Goal: Task Accomplishment & Management: Use online tool/utility

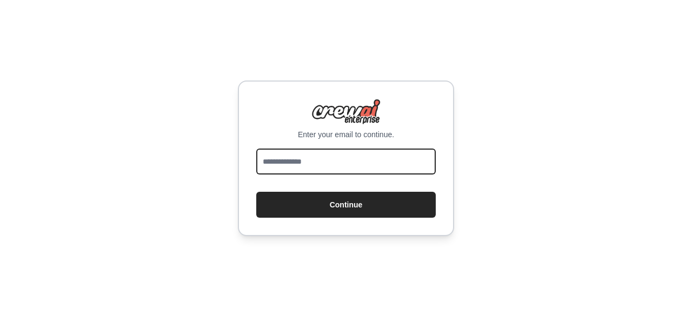
click at [333, 161] on input "email" at bounding box center [345, 162] width 179 height 26
type input "**********"
click at [256, 192] on button "Continue" at bounding box center [345, 205] width 179 height 26
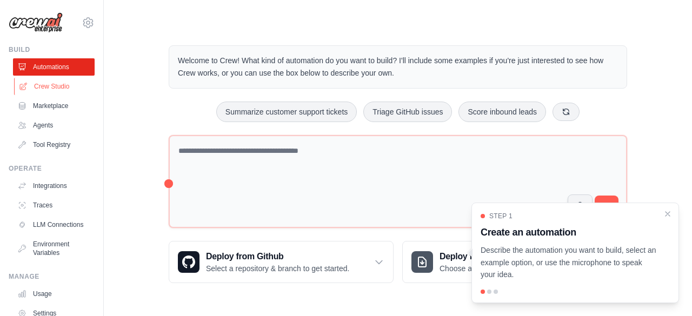
click at [52, 85] on link "Crew Studio" at bounding box center [55, 86] width 82 height 17
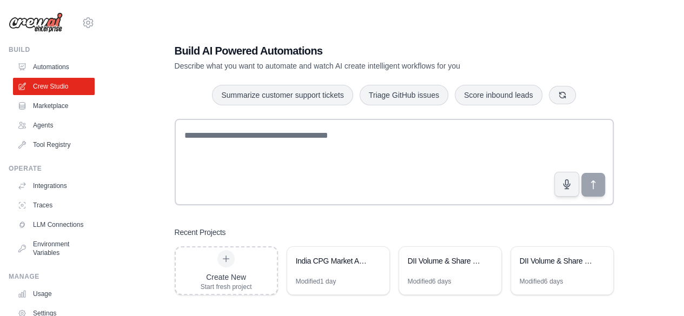
scroll to position [22, 0]
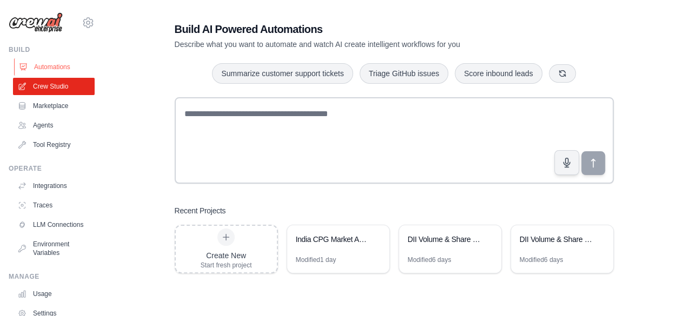
click at [50, 67] on link "Automations" at bounding box center [55, 66] width 82 height 17
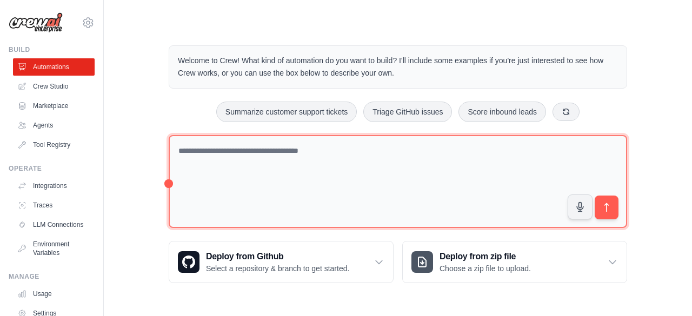
click at [338, 150] on textarea at bounding box center [398, 182] width 458 height 94
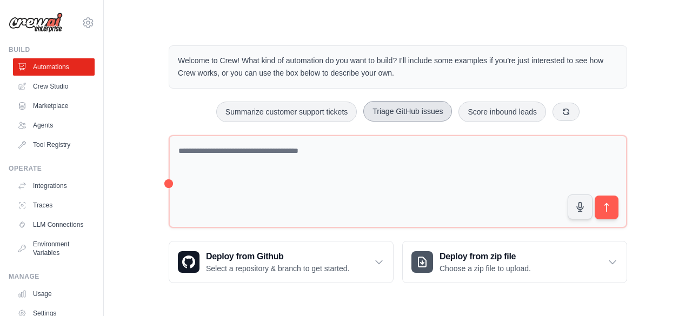
click at [408, 112] on button "Triage GitHub issues" at bounding box center [407, 111] width 89 height 21
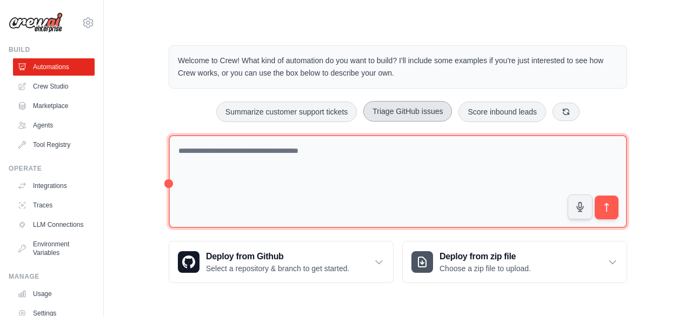
type textarea "**********"
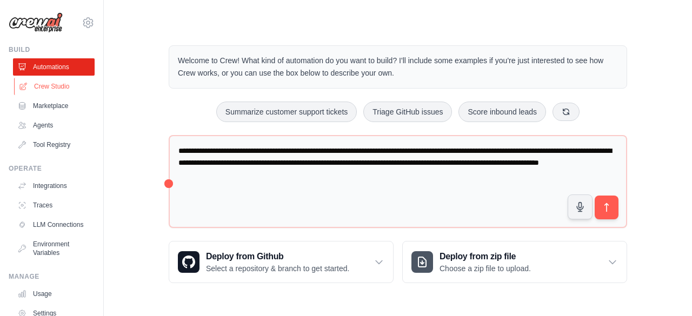
click at [50, 86] on link "Crew Studio" at bounding box center [55, 86] width 82 height 17
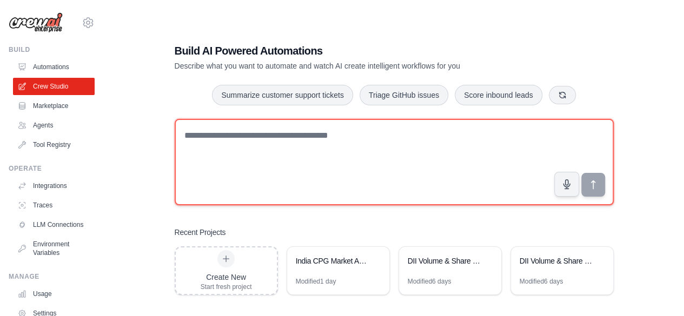
click at [354, 136] on textarea at bounding box center [394, 162] width 439 height 86
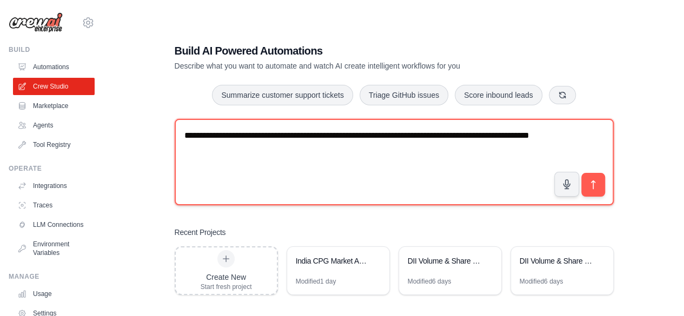
click at [430, 135] on textarea "**********" at bounding box center [394, 162] width 439 height 86
click at [294, 149] on textarea "**********" at bounding box center [394, 162] width 439 height 86
type textarea "**********"
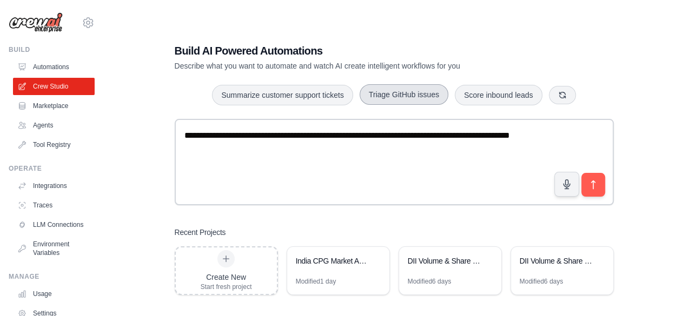
click at [403, 92] on button "Triage GitHub issues" at bounding box center [403, 94] width 89 height 21
click at [450, 223] on div "**********" at bounding box center [394, 169] width 465 height 286
click at [147, 157] on div "**********" at bounding box center [393, 169] width 545 height 316
click at [49, 69] on link "Automations" at bounding box center [55, 66] width 82 height 17
click at [45, 84] on link "Crew Studio" at bounding box center [55, 86] width 82 height 17
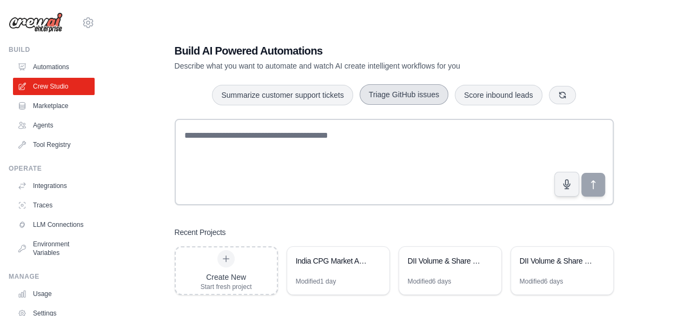
click at [388, 97] on button "Triage GitHub issues" at bounding box center [403, 94] width 89 height 21
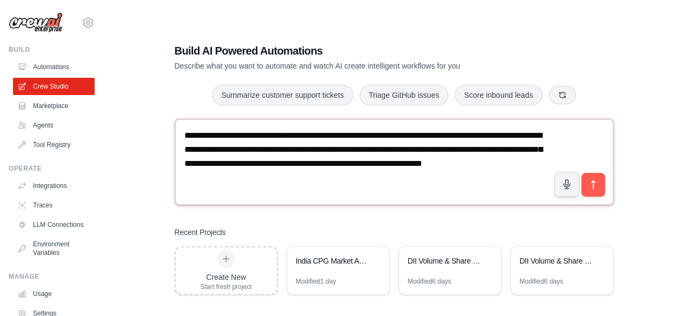
drag, startPoint x: 422, startPoint y: 136, endPoint x: 245, endPoint y: 121, distance: 177.3
click at [245, 121] on textarea "**********" at bounding box center [394, 162] width 439 height 86
drag, startPoint x: 186, startPoint y: 135, endPoint x: 300, endPoint y: 181, distance: 123.0
click at [300, 181] on textarea "**********" at bounding box center [394, 162] width 439 height 86
type textarea "**********"
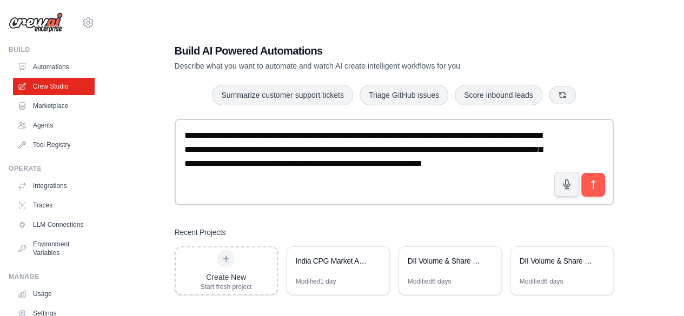
click at [134, 153] on div "**********" at bounding box center [393, 169] width 545 height 316
click at [54, 69] on link "Automations" at bounding box center [55, 66] width 82 height 17
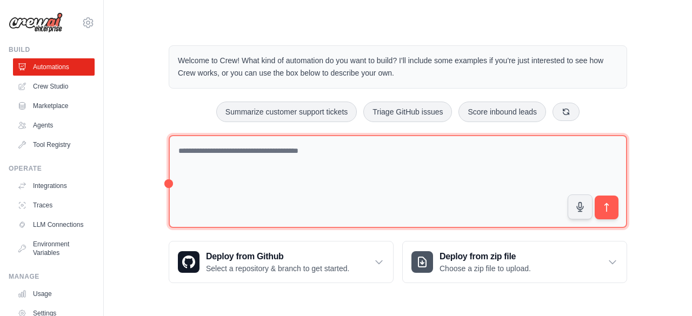
click at [211, 155] on textarea at bounding box center [398, 182] width 458 height 94
paste textarea "**********"
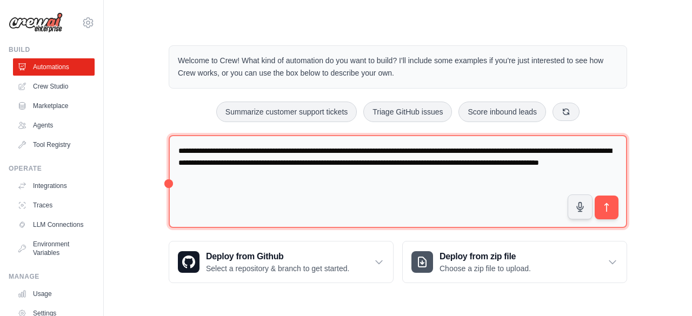
click at [211, 155] on textarea "**********" at bounding box center [398, 182] width 458 height 94
drag, startPoint x: 385, startPoint y: 150, endPoint x: 285, endPoint y: 147, distance: 99.5
click at [285, 147] on textarea "**********" at bounding box center [398, 182] width 458 height 94
drag, startPoint x: 369, startPoint y: 150, endPoint x: 378, endPoint y: 174, distance: 25.7
click at [378, 174] on textarea "**********" at bounding box center [398, 182] width 458 height 94
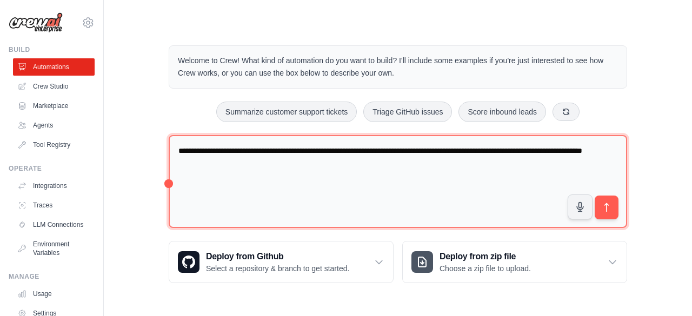
type textarea "**********"
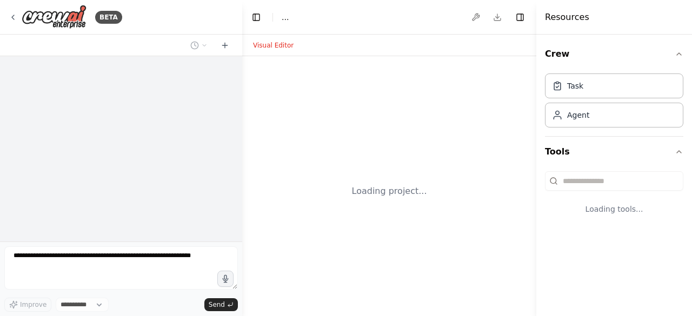
select select "****"
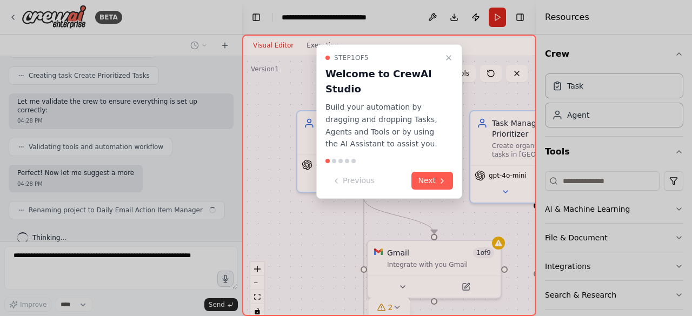
scroll to position [768, 0]
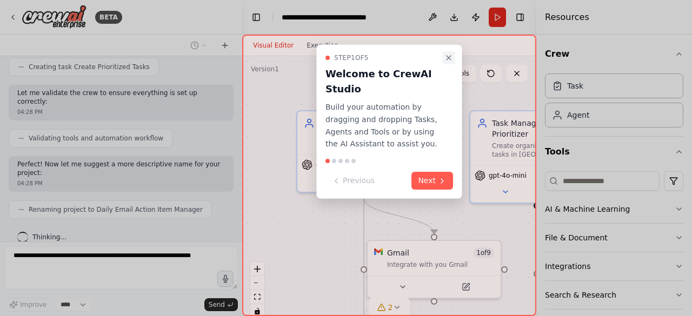
click at [449, 57] on icon "Close walkthrough" at bounding box center [448, 58] width 4 height 4
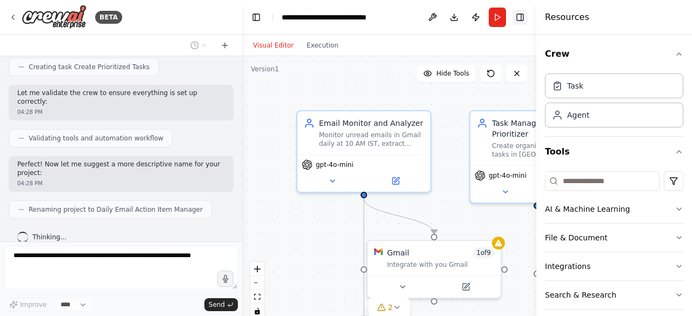
click at [522, 18] on button "Toggle Right Sidebar" at bounding box center [519, 17] width 15 height 15
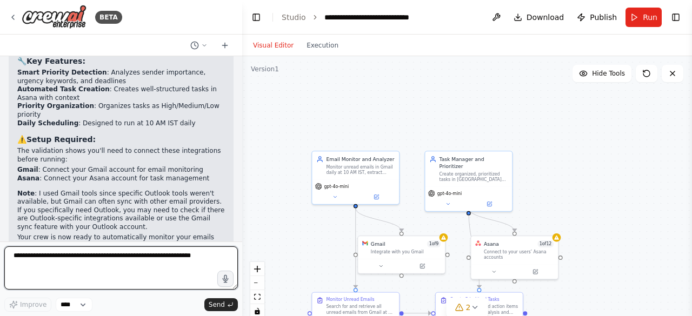
scroll to position [1093, 0]
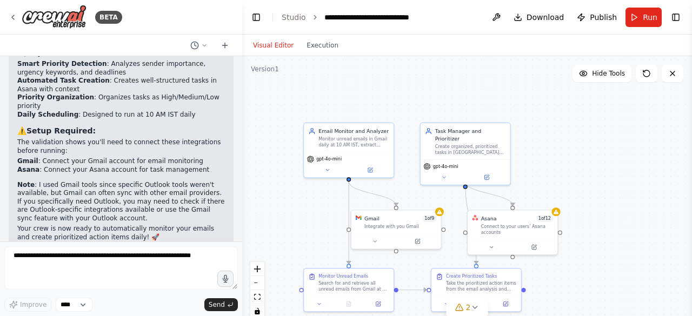
drag, startPoint x: 569, startPoint y: 176, endPoint x: 569, endPoint y: 128, distance: 48.6
click at [569, 128] on div ".deletable-edge-delete-btn { width: 20px; height: 20px; border: 0px solid #ffff…" at bounding box center [467, 191] width 450 height 270
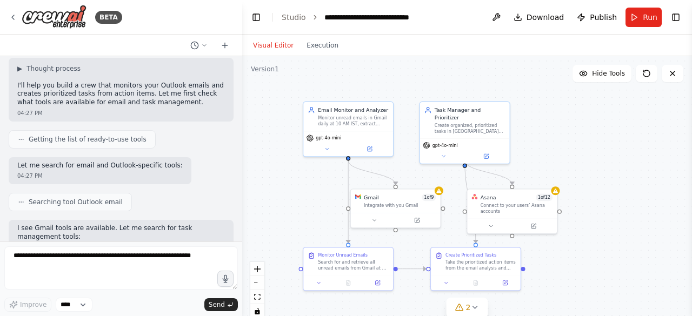
scroll to position [0, 0]
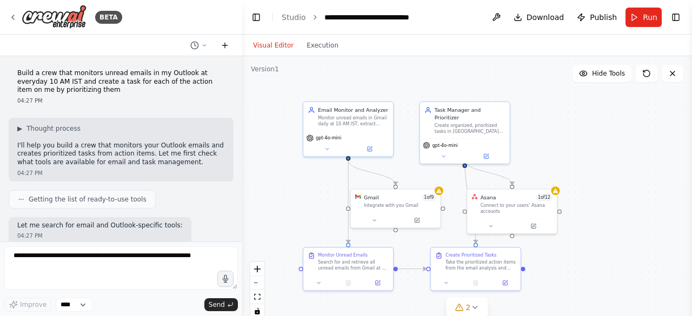
click at [224, 44] on icon at bounding box center [225, 45] width 9 height 9
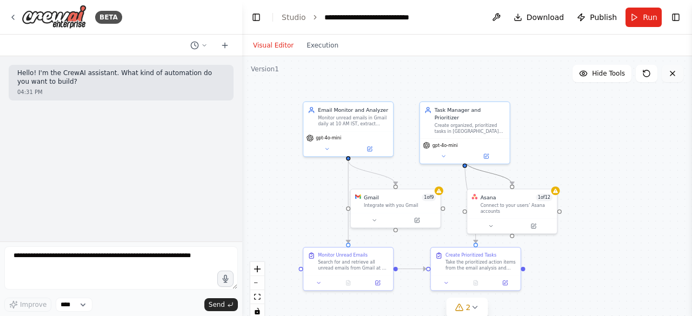
drag, startPoint x: 483, startPoint y: 174, endPoint x: 674, endPoint y: 73, distance: 215.9
click at [674, 73] on div "Version 1 Hide Tools .deletable-edge-delete-btn { width: 20px; height: 20px; bo…" at bounding box center [467, 191] width 450 height 270
click at [288, 20] on link "Studio" at bounding box center [294, 17] width 24 height 9
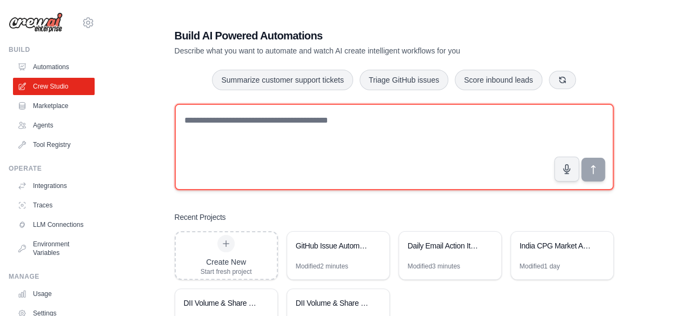
click at [370, 123] on textarea at bounding box center [394, 147] width 439 height 86
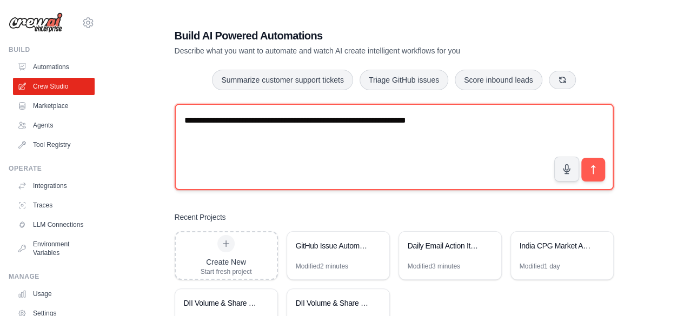
click at [409, 120] on textarea "**********" at bounding box center [394, 147] width 439 height 86
click at [441, 121] on textarea "**********" at bounding box center [394, 147] width 439 height 86
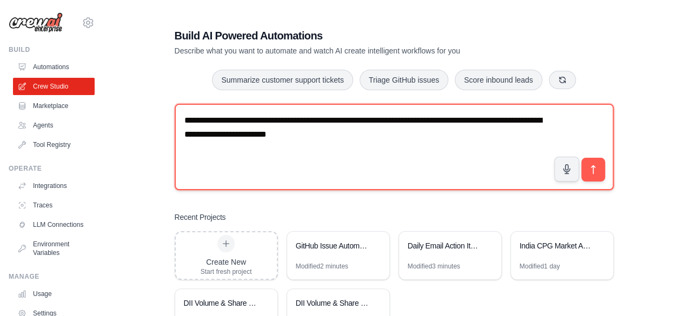
click at [270, 136] on textarea "**********" at bounding box center [394, 147] width 439 height 86
click at [264, 137] on textarea "**********" at bounding box center [394, 147] width 439 height 86
click at [385, 138] on textarea "**********" at bounding box center [394, 147] width 439 height 86
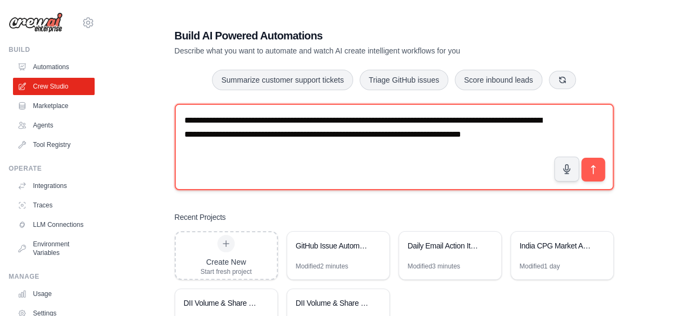
click at [550, 135] on textarea "**********" at bounding box center [394, 147] width 439 height 86
click at [256, 149] on textarea "**********" at bounding box center [394, 147] width 439 height 86
click at [230, 151] on textarea "**********" at bounding box center [394, 147] width 439 height 86
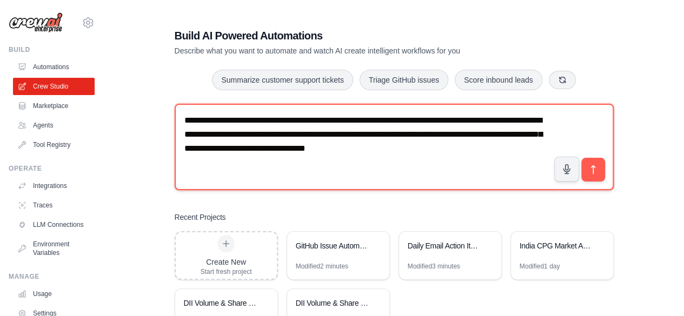
click at [463, 149] on textarea "**********" at bounding box center [394, 147] width 439 height 86
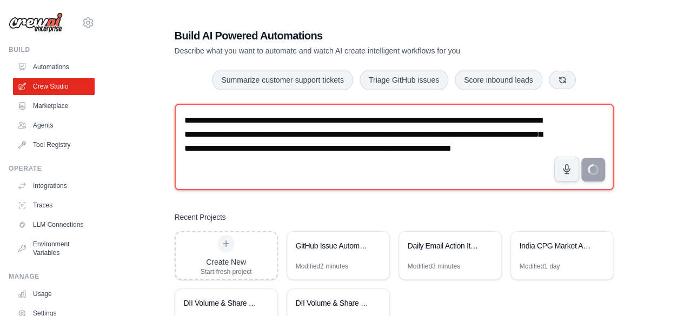
type textarea "**********"
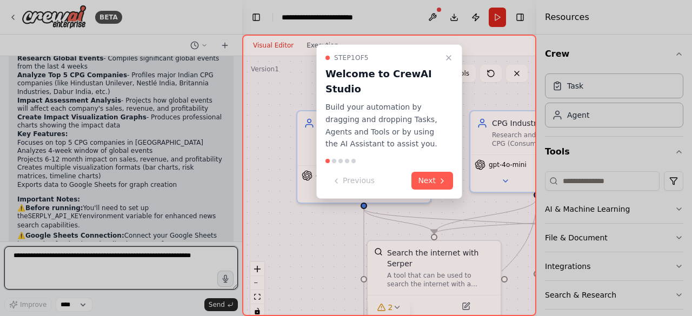
scroll to position [917, 0]
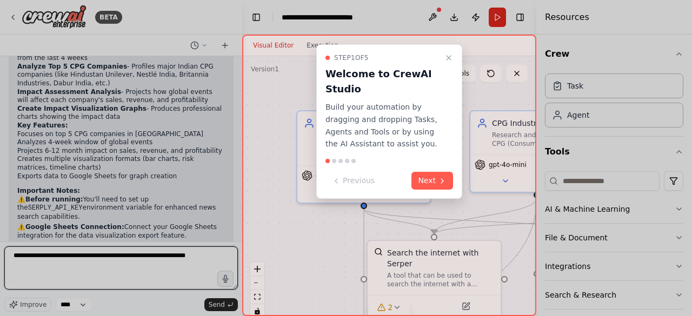
type textarea "**********"
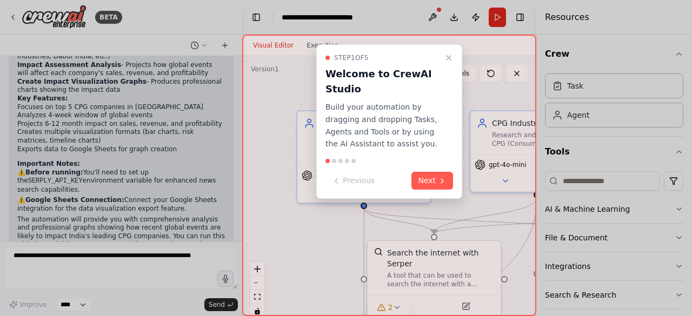
scroll to position [980, 0]
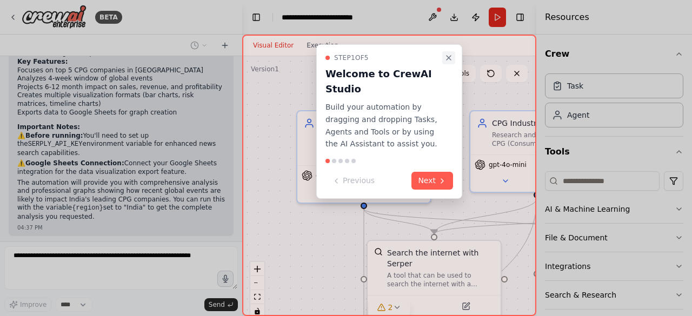
click at [450, 54] on icon "Close walkthrough" at bounding box center [448, 58] width 9 height 9
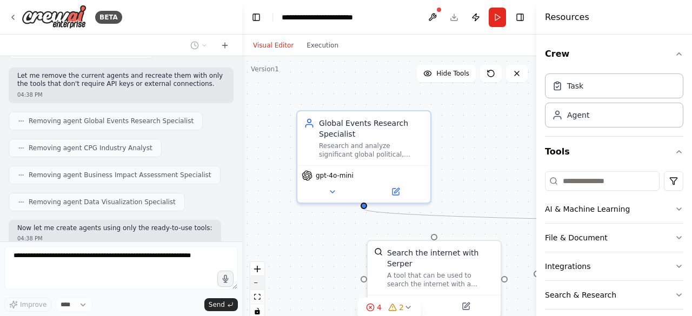
scroll to position [1337, 0]
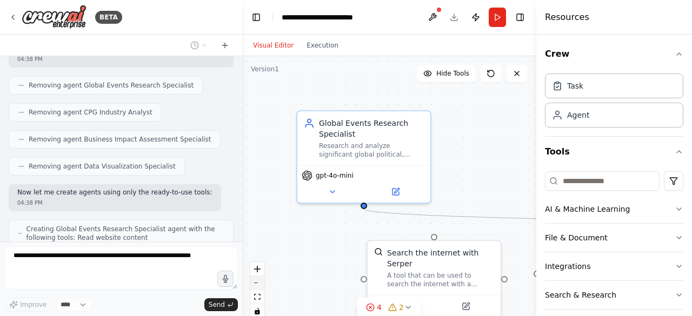
click at [257, 283] on icon "zoom out" at bounding box center [257, 283] width 6 height 1
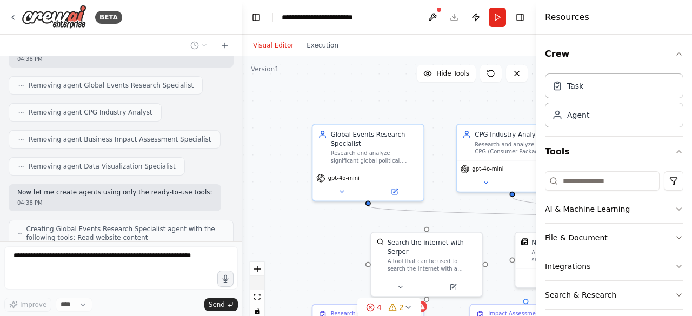
click at [257, 283] on icon "zoom out" at bounding box center [257, 283] width 6 height 1
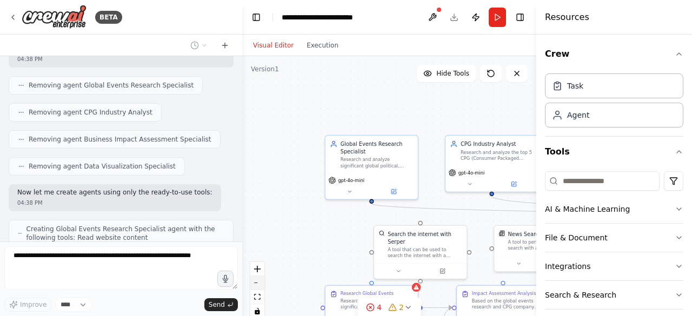
click at [257, 283] on icon "zoom out" at bounding box center [257, 283] width 6 height 1
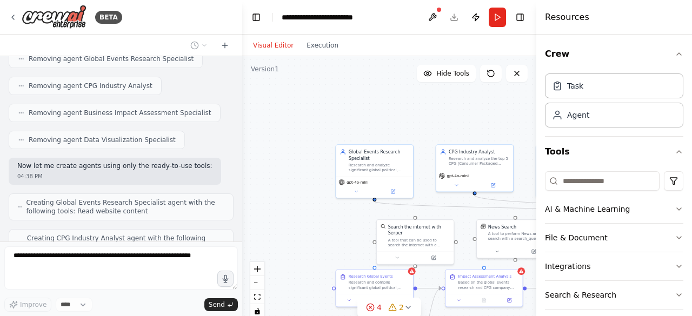
scroll to position [1390, 0]
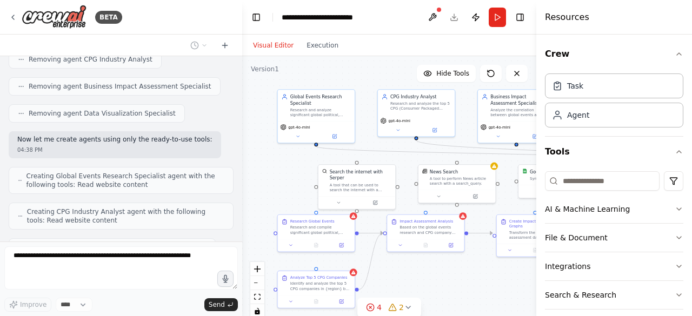
drag, startPoint x: 290, startPoint y: 145, endPoint x: 231, endPoint y: 90, distance: 80.7
click at [231, 90] on div "BETA Create an automation for reviewing the global political, business, finance…" at bounding box center [346, 158] width 692 height 316
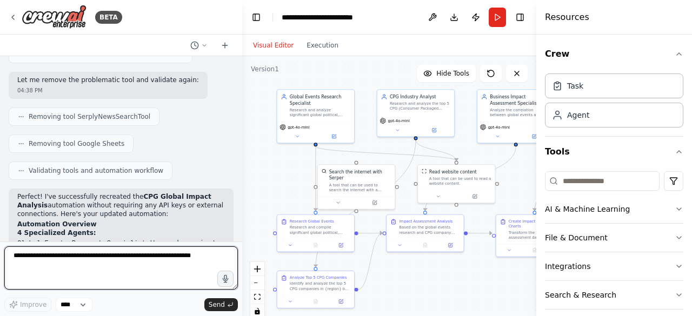
scroll to position [1879, 0]
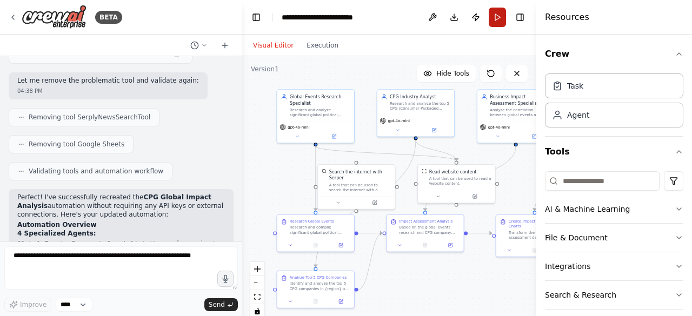
click at [496, 15] on button "Run" at bounding box center [497, 17] width 17 height 19
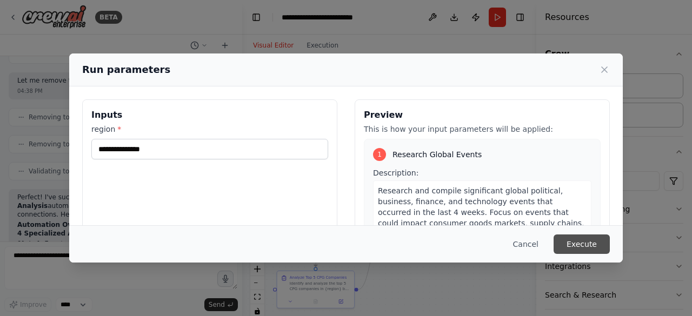
click at [581, 244] on button "Execute" at bounding box center [581, 244] width 56 height 19
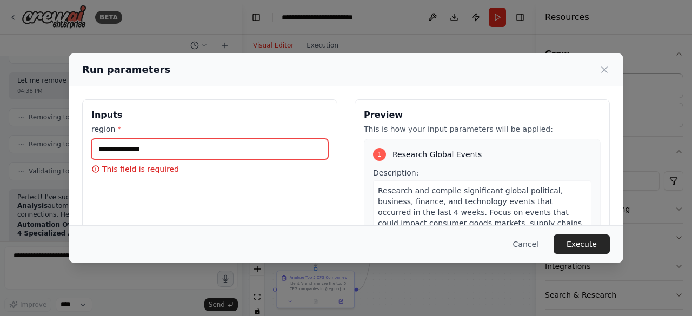
click at [154, 145] on input "region *" at bounding box center [209, 149] width 237 height 21
type input "*****"
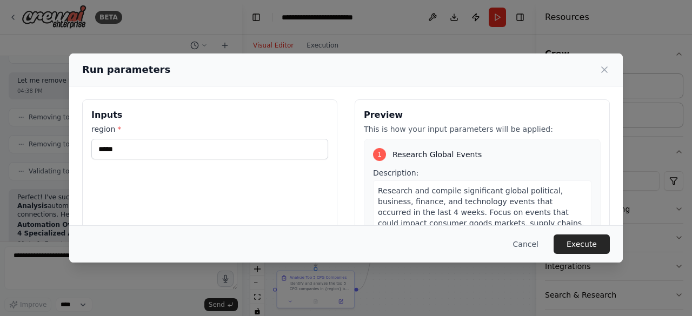
click at [199, 179] on div "Inputs region * *****" at bounding box center [209, 227] width 255 height 256
click at [581, 243] on button "Execute" at bounding box center [581, 244] width 56 height 19
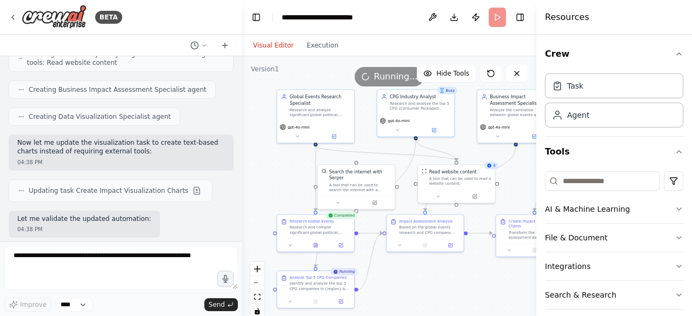
scroll to position [1547, 0]
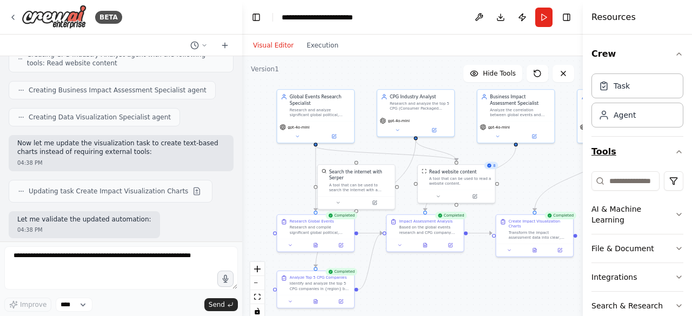
drag, startPoint x: 537, startPoint y: 164, endPoint x: 622, endPoint y: 159, distance: 84.4
click at [622, 159] on div "Resources Crew Task Agent Tools AI & Machine Learning File & Document Integrati…" at bounding box center [637, 158] width 109 height 316
drag, startPoint x: 583, startPoint y: 164, endPoint x: 620, endPoint y: 164, distance: 37.8
click at [620, 164] on div "Resources Crew Task Agent Tools AI & Machine Learning File & Document Integrati…" at bounding box center [637, 158] width 109 height 316
drag, startPoint x: 583, startPoint y: 185, endPoint x: 605, endPoint y: 192, distance: 23.2
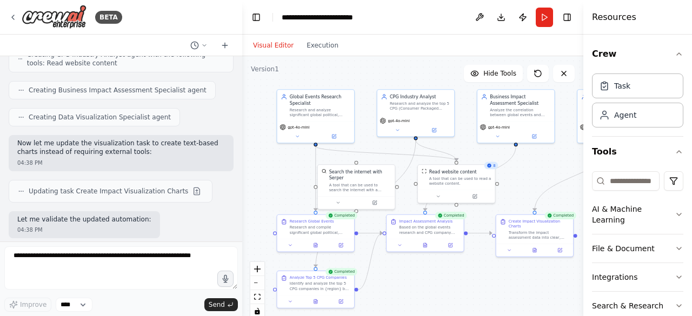
click at [605, 192] on div "Resources Crew Task Agent Tools AI & Machine Learning File & Document Integrati…" at bounding box center [637, 158] width 109 height 316
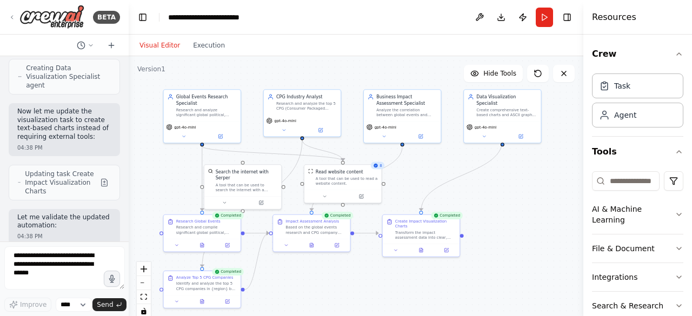
scroll to position [2450, 0]
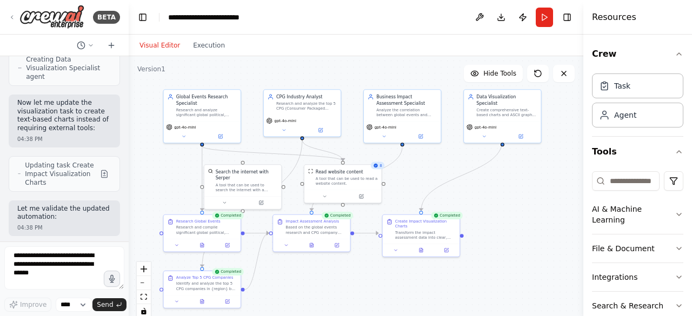
drag, startPoint x: 241, startPoint y: 147, endPoint x: 129, endPoint y: 145, distance: 112.4
click at [129, 145] on div "BETA Create an automation for reviewing the global political, business, finance…" at bounding box center [346, 158] width 692 height 316
click at [539, 236] on div ".deletable-edge-delete-btn { width: 20px; height: 20px; border: 0px solid #ffff…" at bounding box center [356, 191] width 455 height 270
click at [422, 247] on icon at bounding box center [422, 247] width 1 height 1
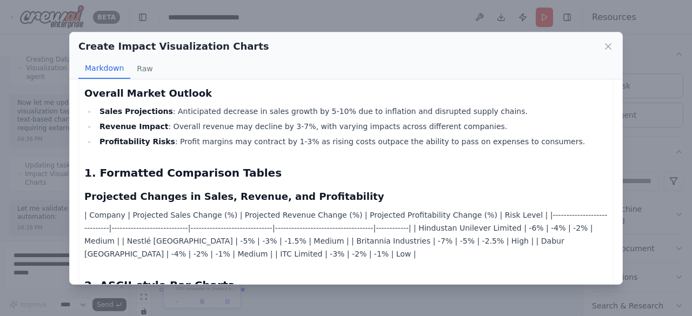
scroll to position [167, 0]
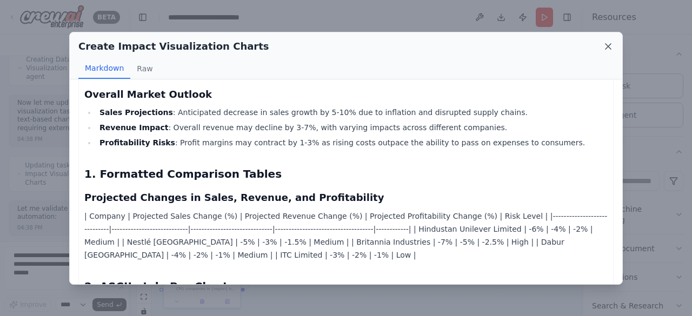
click at [611, 46] on icon at bounding box center [608, 46] width 11 height 11
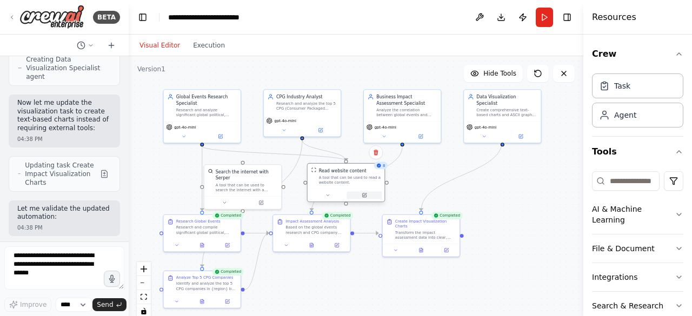
click at [363, 196] on icon at bounding box center [364, 196] width 4 height 4
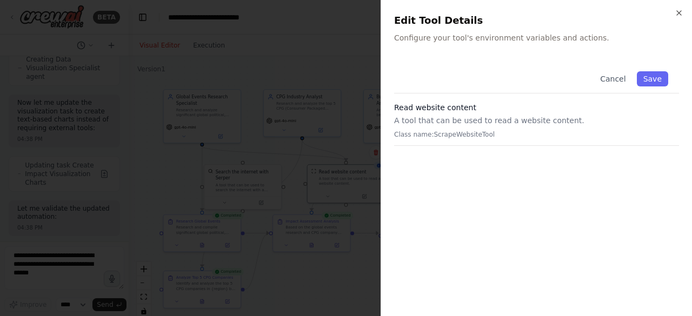
click at [404, 123] on p "A tool that can be used to read a website content." at bounding box center [536, 120] width 285 height 11
click at [444, 38] on p "Configure your tool's environment variables and actions." at bounding box center [536, 37] width 285 height 11
click at [679, 10] on icon "button" at bounding box center [679, 13] width 9 height 9
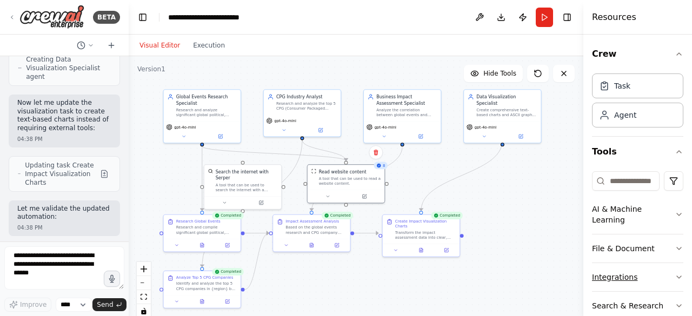
scroll to position [59, 0]
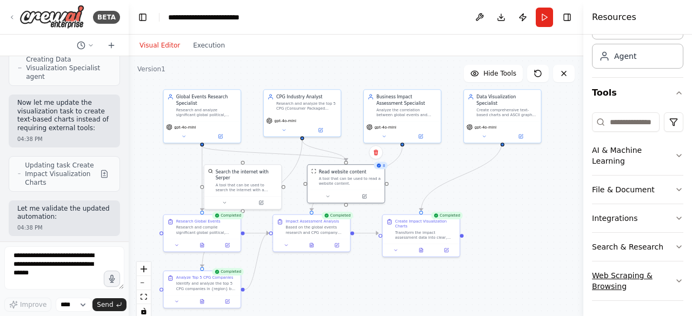
click at [675, 278] on icon "button" at bounding box center [679, 281] width 9 height 9
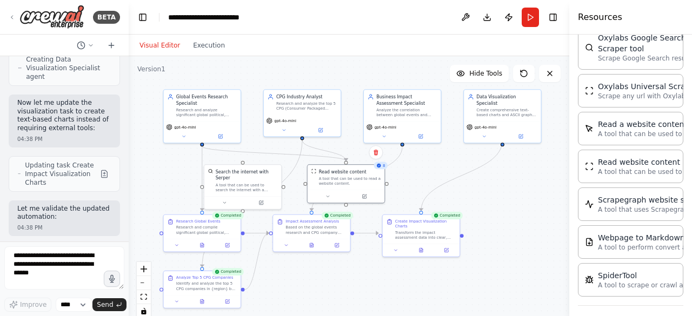
scroll to position [603, 0]
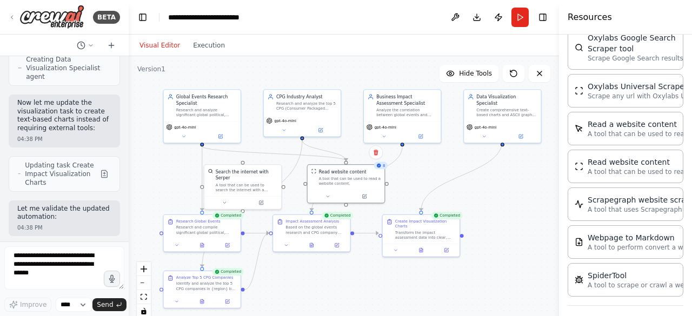
drag, startPoint x: 583, startPoint y: 186, endPoint x: 559, endPoint y: 184, distance: 24.4
click at [559, 184] on div at bounding box center [561, 158] width 4 height 316
click at [515, 73] on icon at bounding box center [513, 73] width 9 height 9
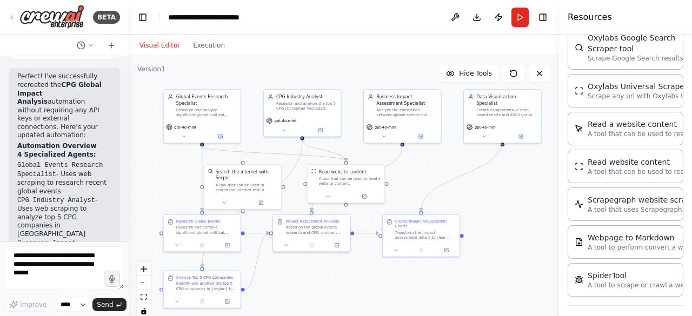
scroll to position [3013, 0]
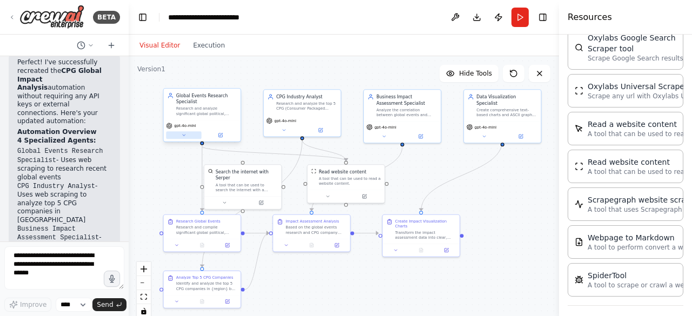
click at [185, 137] on icon at bounding box center [183, 135] width 5 height 5
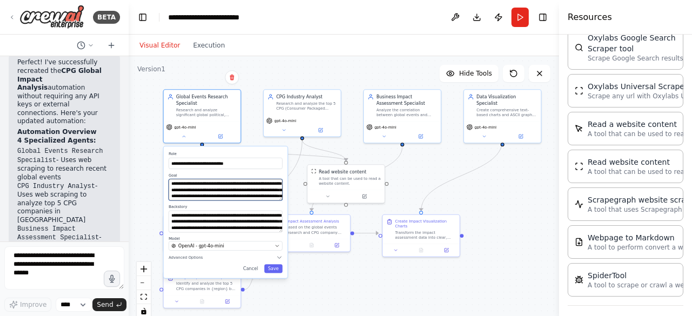
click at [239, 197] on textarea "**********" at bounding box center [226, 190] width 114 height 22
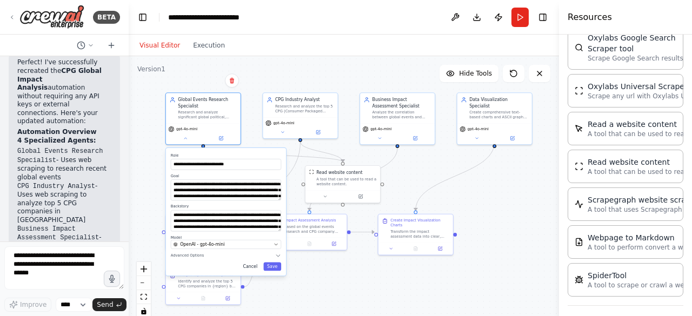
click at [255, 265] on button "Cancel" at bounding box center [250, 266] width 22 height 9
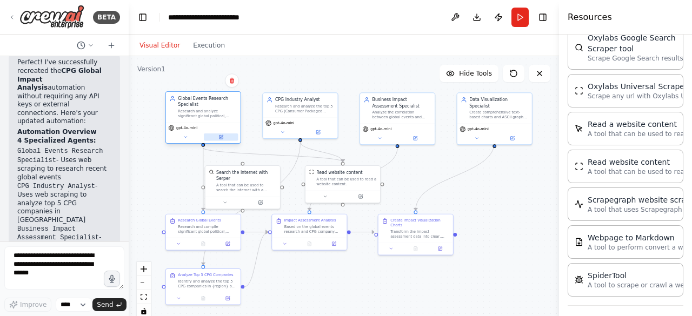
click at [221, 137] on icon at bounding box center [221, 136] width 3 height 3
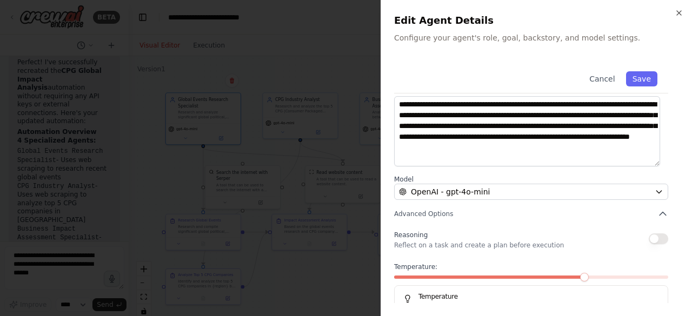
scroll to position [172, 0]
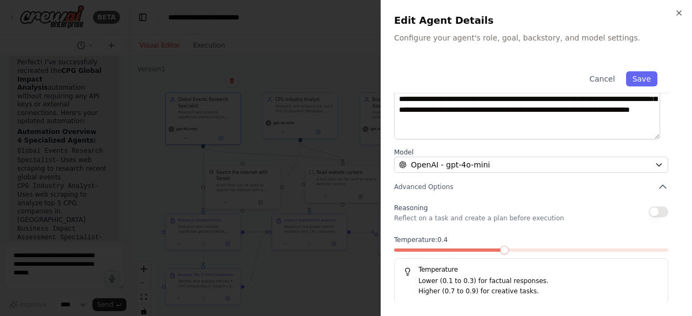
click at [501, 249] on span at bounding box center [449, 250] width 110 height 3
click at [638, 79] on button "Save" at bounding box center [641, 78] width 31 height 15
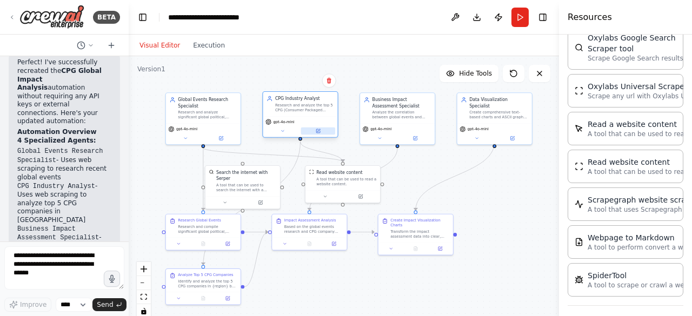
click at [320, 130] on icon at bounding box center [318, 131] width 5 height 5
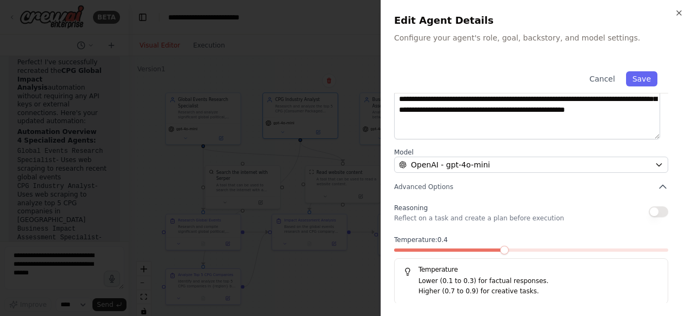
click at [504, 249] on span at bounding box center [449, 250] width 110 height 3
click at [630, 78] on button "Save" at bounding box center [641, 78] width 31 height 15
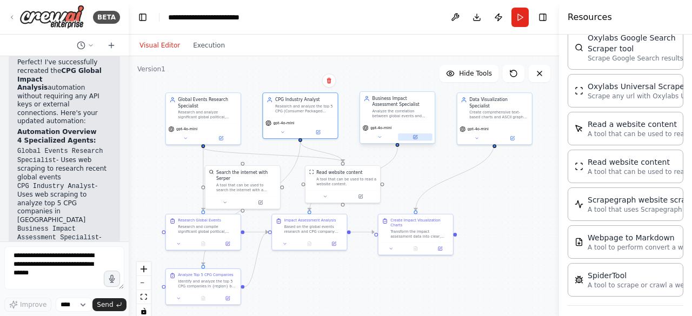
click at [415, 137] on icon at bounding box center [415, 136] width 3 height 3
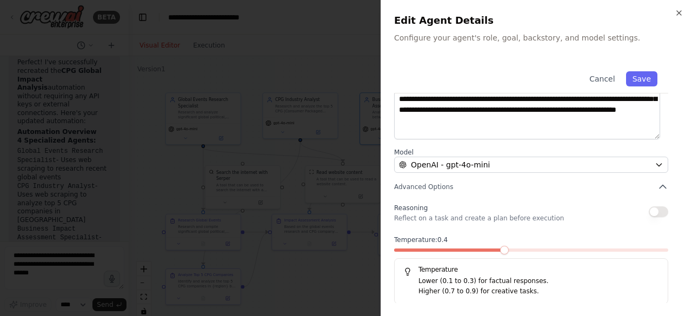
click at [504, 249] on span at bounding box center [449, 250] width 110 height 3
click at [633, 79] on button "Save" at bounding box center [641, 78] width 31 height 15
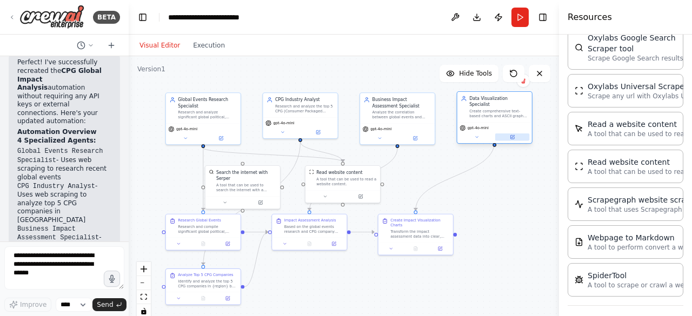
click at [513, 135] on icon at bounding box center [512, 137] width 4 height 4
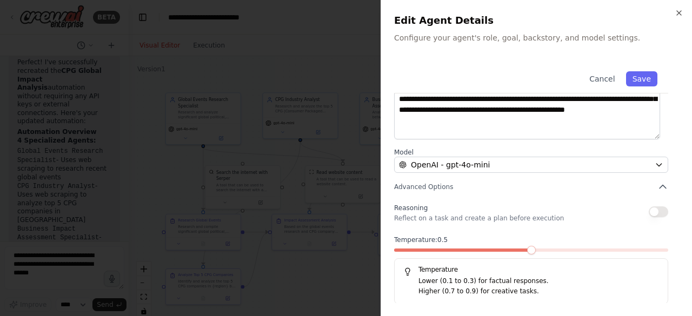
click at [519, 249] on span at bounding box center [462, 250] width 137 height 3
click at [631, 78] on button "Save" at bounding box center [641, 78] width 31 height 15
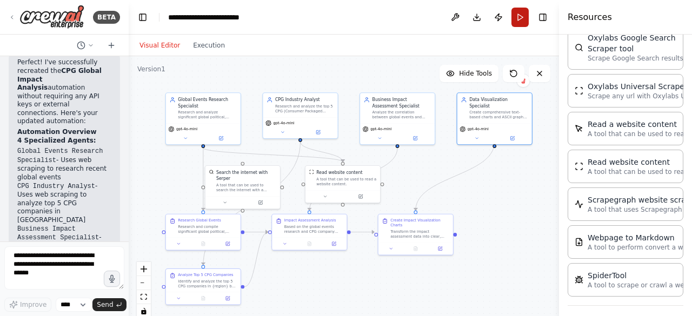
click at [520, 16] on button "Run" at bounding box center [519, 17] width 17 height 19
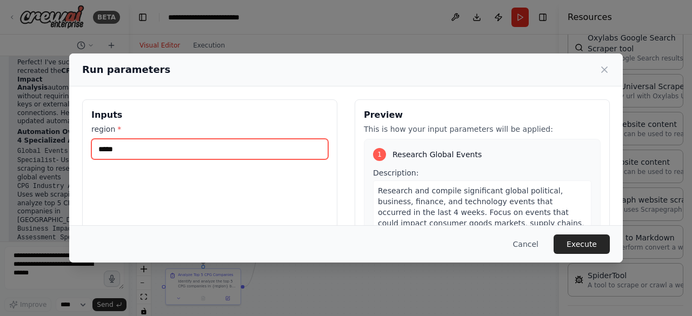
click at [148, 150] on input "*****" at bounding box center [209, 149] width 237 height 21
type input "*"
type input "**"
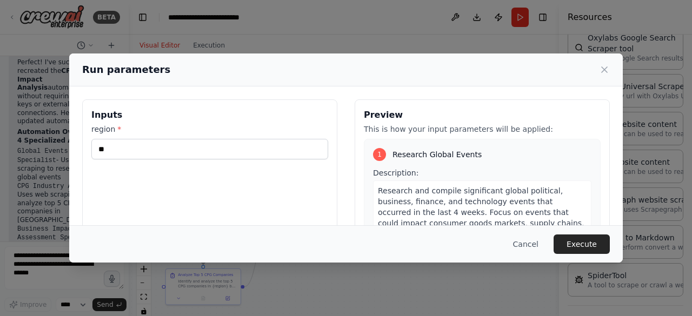
click at [199, 174] on div "Inputs region * **" at bounding box center [209, 227] width 255 height 256
click at [588, 243] on button "Execute" at bounding box center [581, 244] width 56 height 19
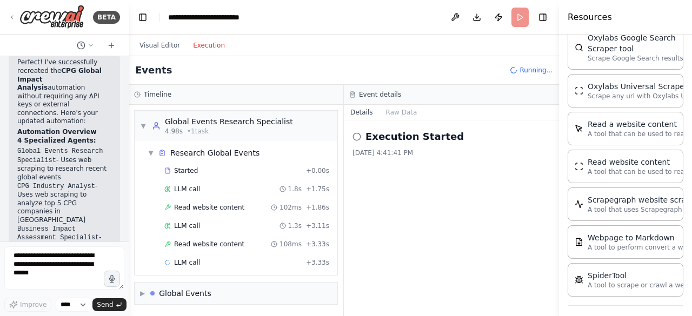
click at [203, 44] on button "Execution" at bounding box center [208, 45] width 45 height 13
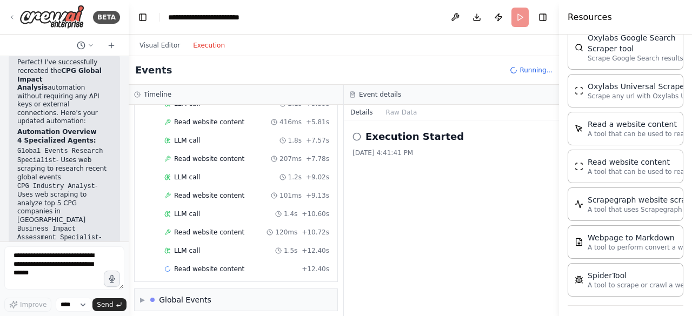
scroll to position [177, 0]
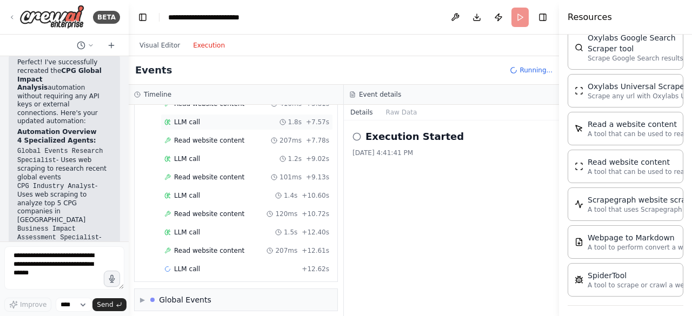
click at [310, 118] on span "+ 7.57s" at bounding box center [317, 122] width 23 height 9
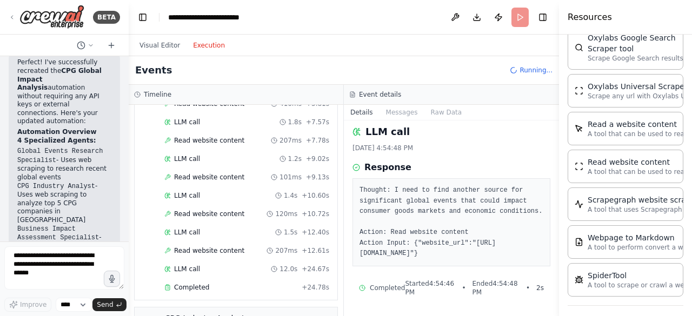
scroll to position [0, 0]
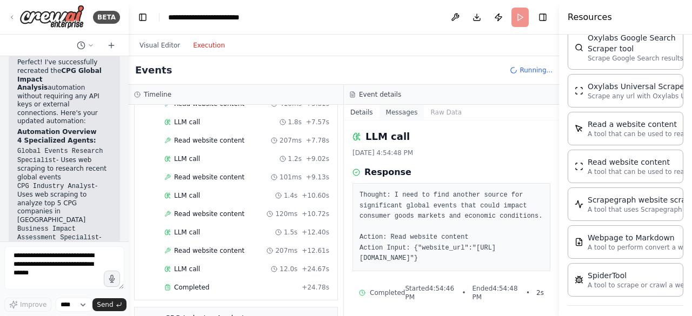
click at [392, 111] on button "Messages" at bounding box center [401, 112] width 45 height 15
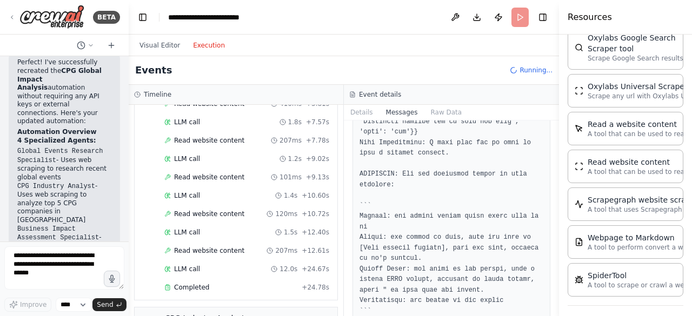
scroll to position [281, 0]
click at [437, 113] on button "Raw Data" at bounding box center [446, 112] width 44 height 15
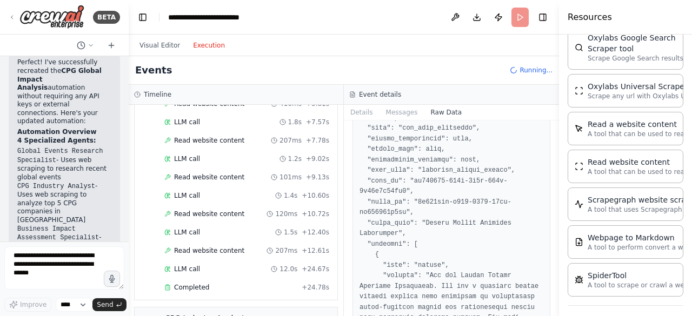
scroll to position [53, 0]
click at [203, 46] on button "Execution" at bounding box center [208, 45] width 45 height 13
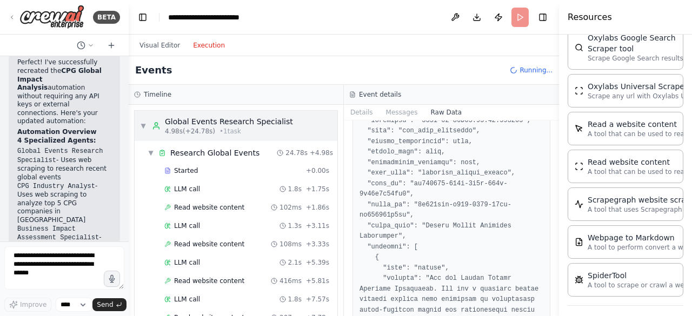
click at [209, 119] on div "Global Events Research Specialist" at bounding box center [229, 121] width 128 height 11
click at [375, 92] on h3 "Event details" at bounding box center [380, 94] width 42 height 9
click at [361, 112] on button "Details" at bounding box center [362, 112] width 36 height 15
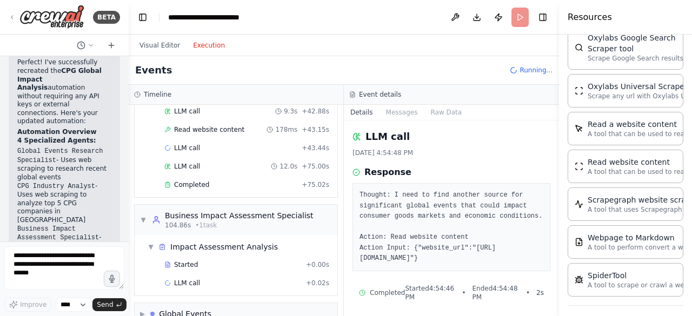
scroll to position [611, 0]
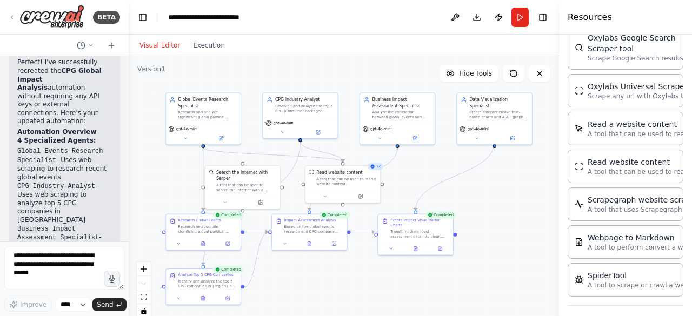
click at [162, 43] on button "Visual Editor" at bounding box center [160, 45] width 54 height 13
click at [415, 247] on icon at bounding box center [415, 247] width 1 height 0
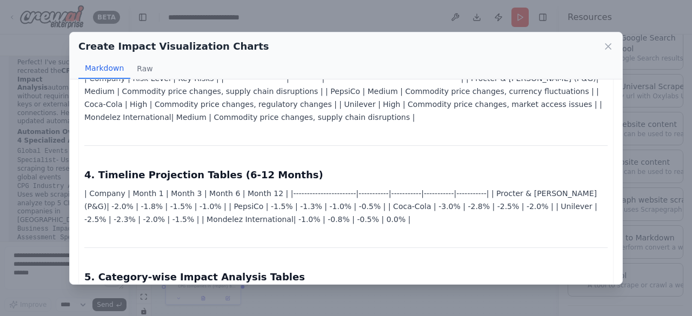
scroll to position [532, 0]
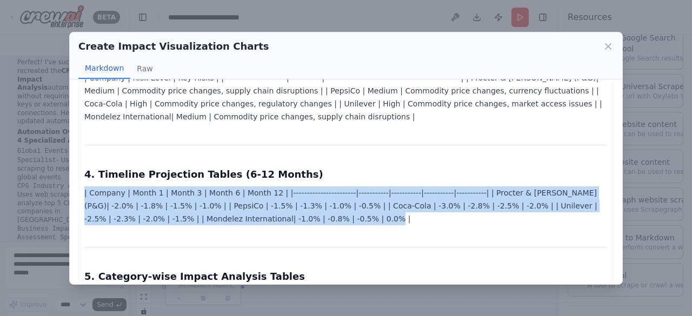
drag, startPoint x: 266, startPoint y: 218, endPoint x: 80, endPoint y: 191, distance: 188.0
click at [80, 191] on div "Comprehensive Impact Assessment Report for Top 5 CPG Companies Executive Summar…" at bounding box center [345, 124] width 535 height 1136
copy p "| Company | Month 1 | Month 3 | Month 6 | Month 12 | |-----------------------|-…"
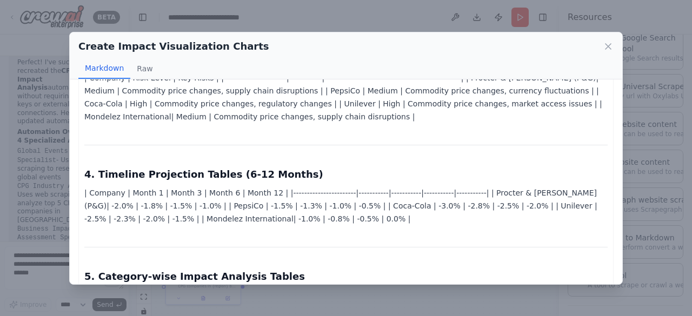
click at [336, 233] on div "Comprehensive Impact Assessment Report for Top 5 CPG Companies Executive Summar…" at bounding box center [345, 124] width 523 height 1124
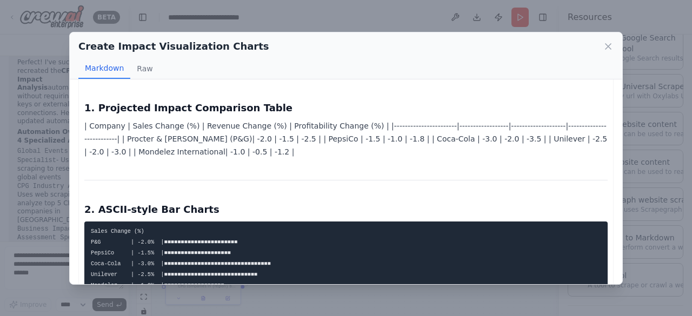
scroll to position [163, 0]
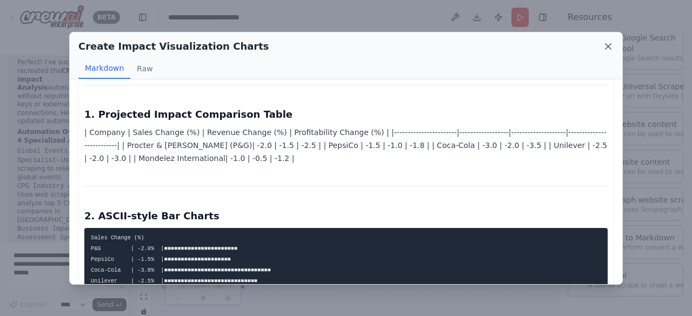
click at [610, 43] on icon at bounding box center [608, 46] width 11 height 11
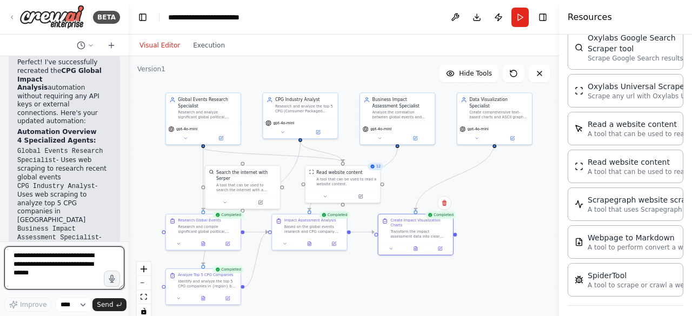
click at [36, 257] on textarea at bounding box center [64, 267] width 120 height 43
type textarea "**********"
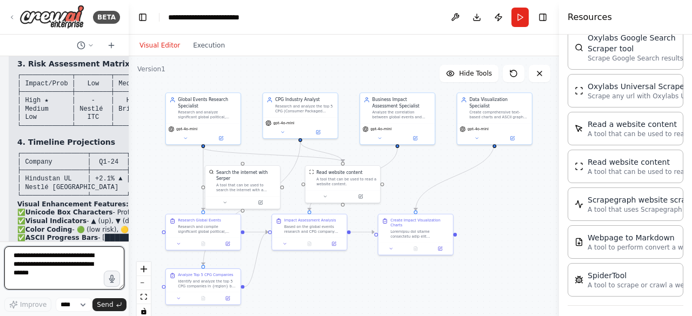
scroll to position [4337, 0]
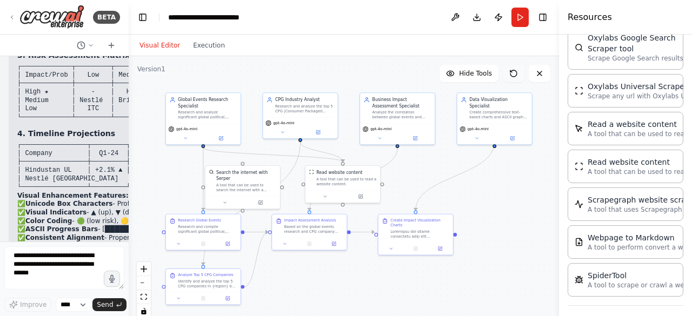
click at [515, 74] on icon at bounding box center [513, 73] width 9 height 9
click at [519, 15] on button "Run" at bounding box center [519, 17] width 17 height 19
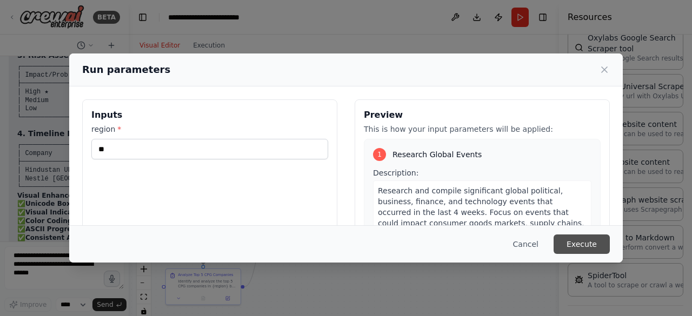
click at [576, 241] on button "Execute" at bounding box center [581, 244] width 56 height 19
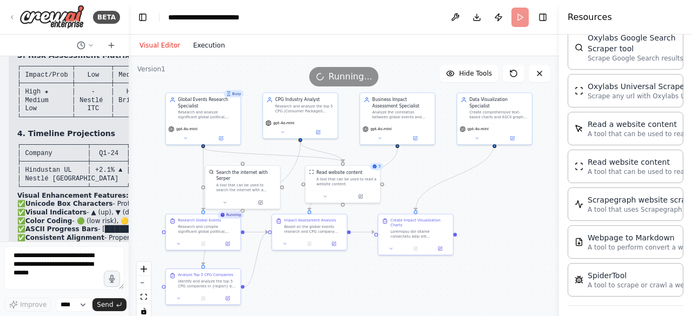
scroll to position [105, 0]
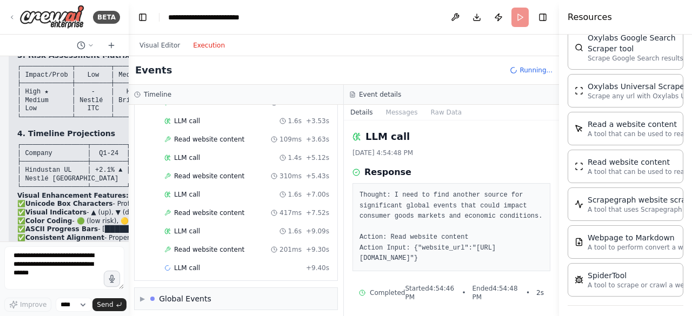
click at [195, 43] on button "Execution" at bounding box center [208, 45] width 45 height 13
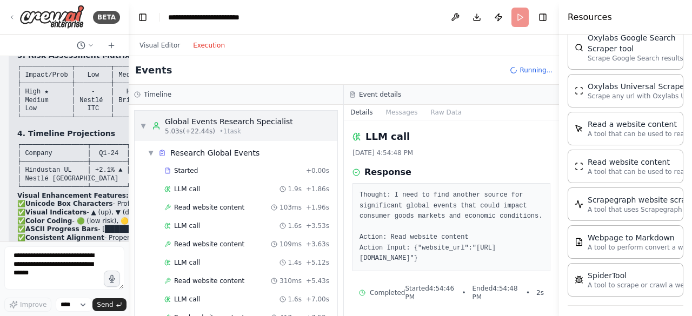
click at [143, 123] on span "▼" at bounding box center [143, 126] width 6 height 9
click at [351, 93] on icon at bounding box center [352, 94] width 6 height 6
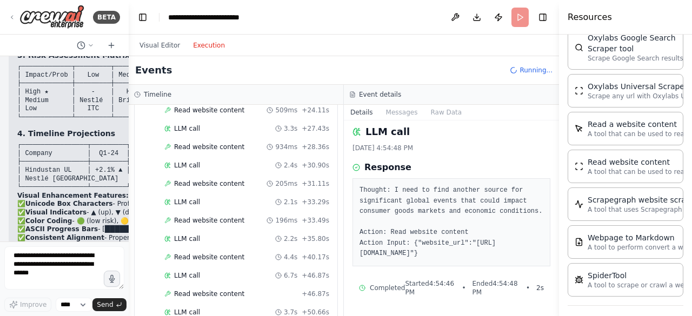
scroll to position [14, 0]
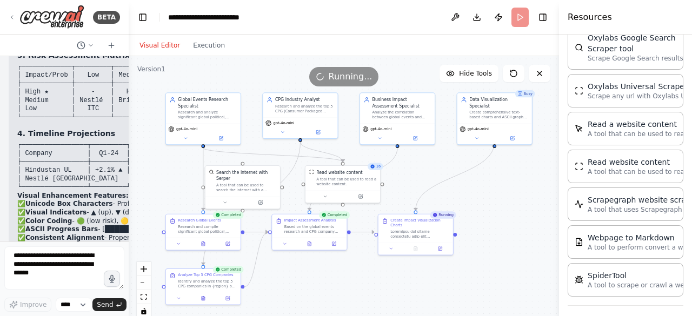
click at [159, 44] on button "Visual Editor" at bounding box center [160, 45] width 54 height 13
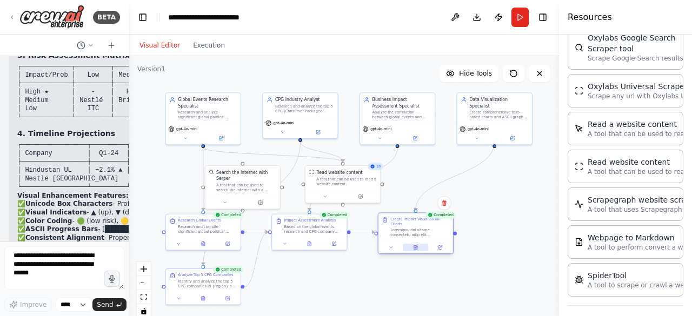
click at [416, 249] on icon at bounding box center [416, 249] width 2 height 0
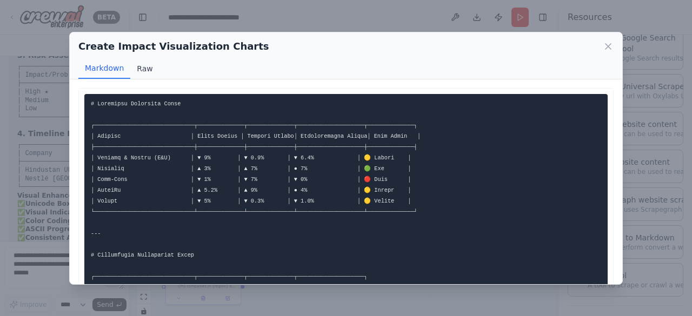
click at [140, 65] on button "Raw" at bounding box center [144, 68] width 29 height 21
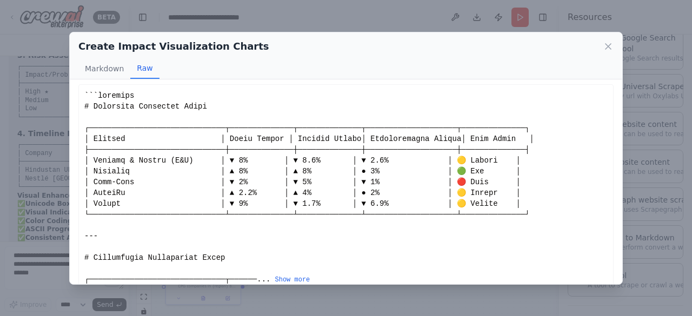
scroll to position [0, 0]
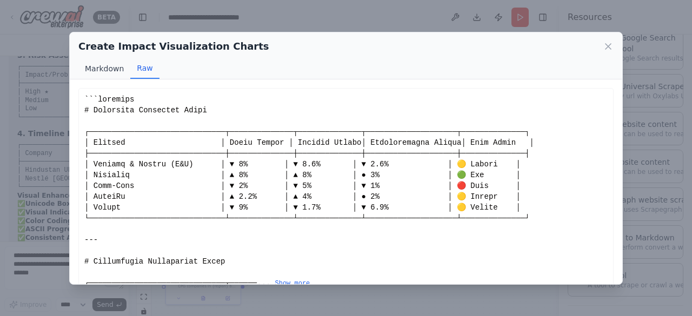
click at [98, 66] on button "Markdown" at bounding box center [104, 68] width 52 height 21
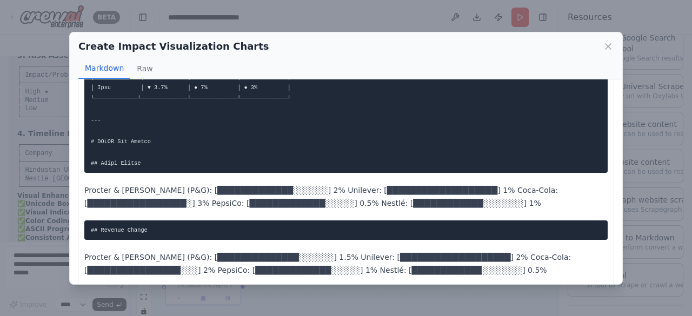
scroll to position [1012, 0]
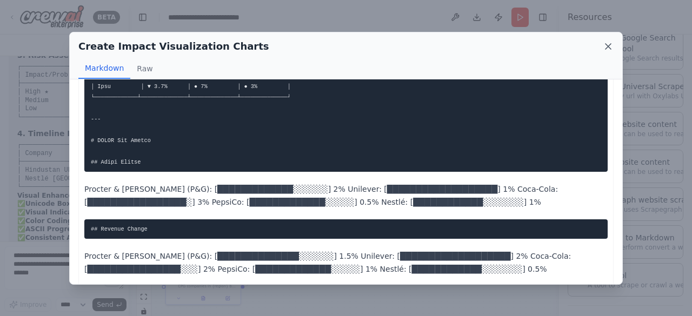
click at [609, 45] on icon at bounding box center [607, 46] width 5 height 5
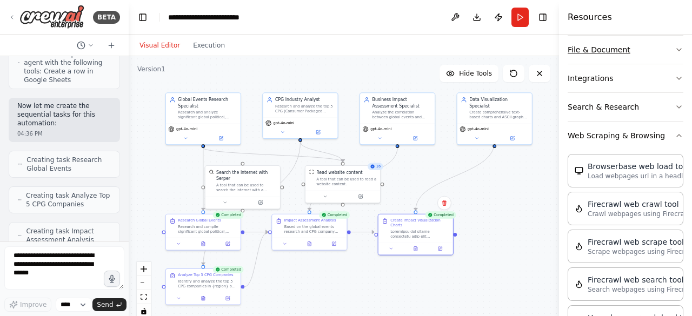
scroll to position [186, 0]
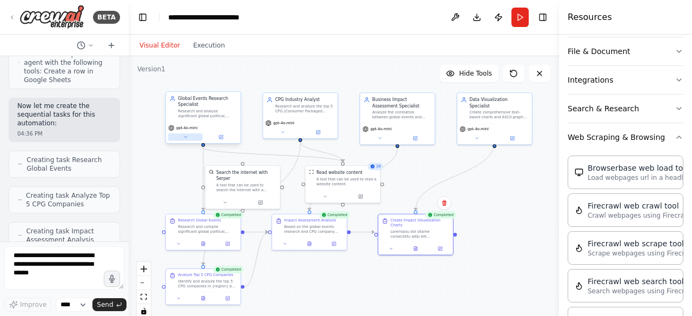
click at [186, 137] on icon at bounding box center [185, 137] width 2 height 1
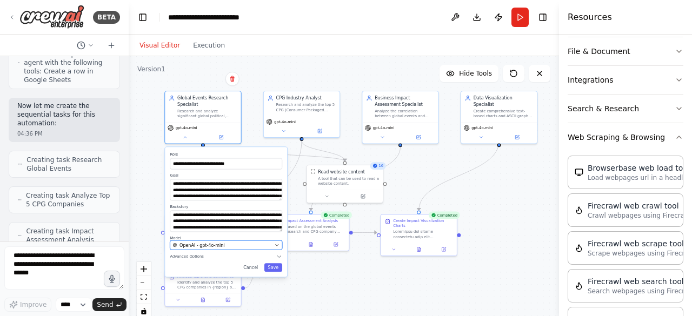
click at [278, 244] on icon "button" at bounding box center [277, 245] width 5 height 5
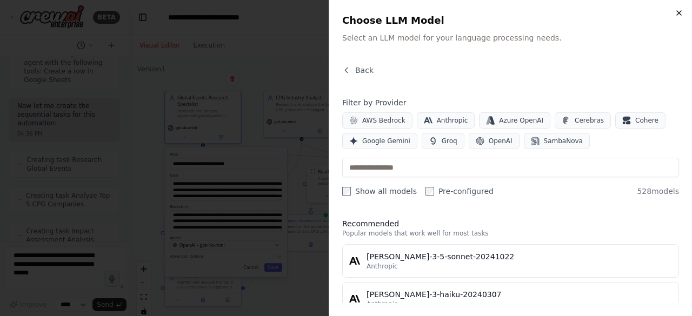
click at [678, 11] on icon "button" at bounding box center [679, 13] width 9 height 9
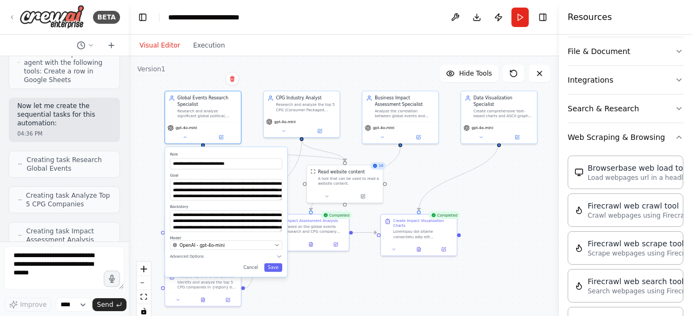
click at [510, 180] on div ".deletable-edge-delete-btn { width: 20px; height: 20px; border: 0px solid #ffff…" at bounding box center [344, 191] width 430 height 270
click at [255, 269] on button "Cancel" at bounding box center [250, 267] width 22 height 9
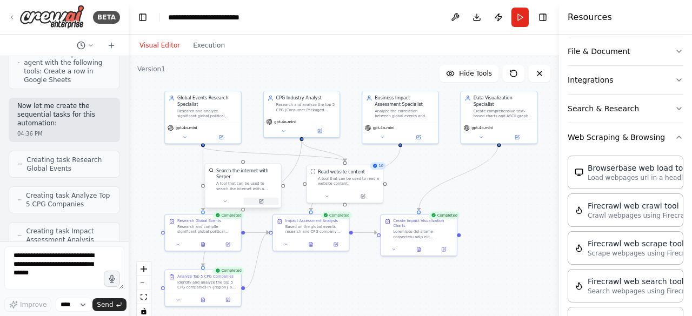
click at [263, 199] on icon at bounding box center [261, 200] width 3 height 3
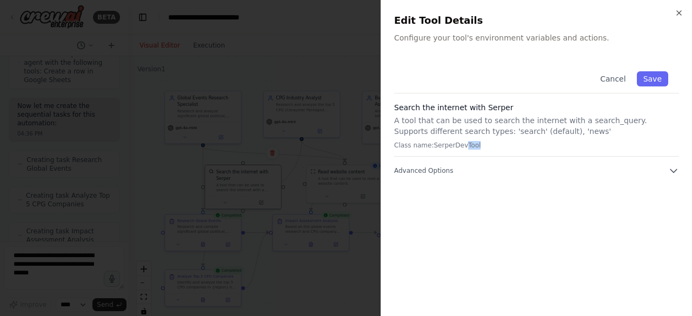
drag, startPoint x: 473, startPoint y: 145, endPoint x: 457, endPoint y: 144, distance: 16.3
click at [457, 144] on p "Class name: SerperDevTool" at bounding box center [536, 145] width 285 height 9
click at [475, 144] on p "Class name: SerperDevTool" at bounding box center [536, 145] width 285 height 9
click at [675, 168] on icon "button" at bounding box center [673, 170] width 11 height 11
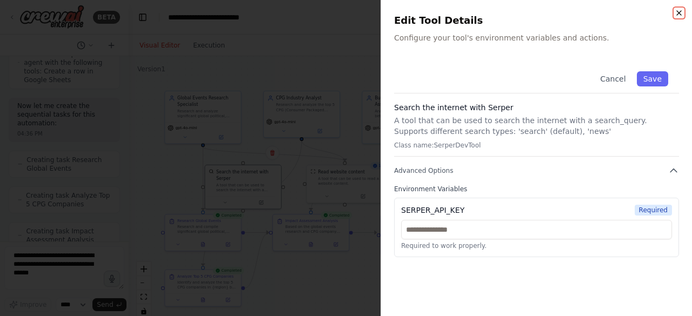
click at [680, 13] on icon "button" at bounding box center [679, 13] width 9 height 9
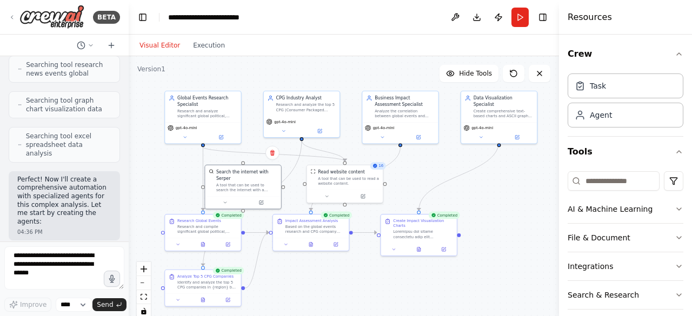
scroll to position [0, 0]
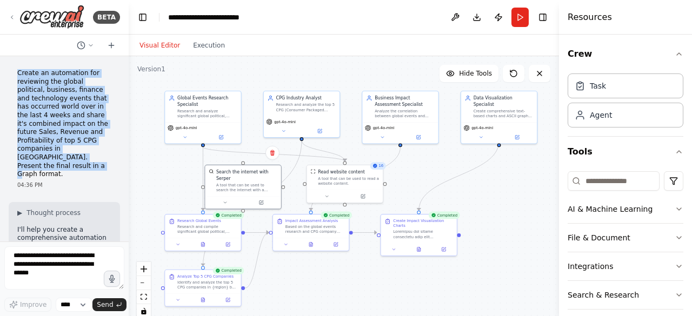
drag, startPoint x: 18, startPoint y: 74, endPoint x: 41, endPoint y: 164, distance: 92.6
click at [41, 164] on p "Create an automation for reviewing the global political, business, finance and …" at bounding box center [64, 124] width 94 height 110
click at [108, 115] on div "Create an automation for reviewing the global political, business, finance and …" at bounding box center [64, 129] width 111 height 129
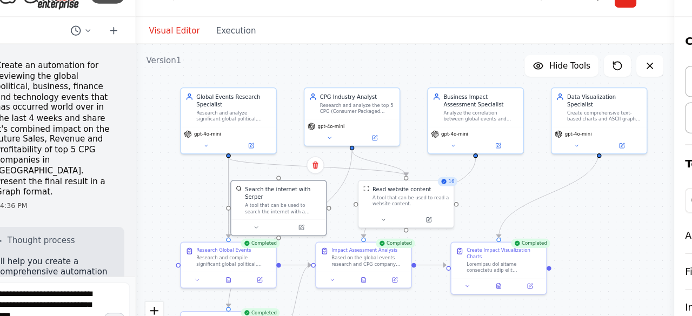
click at [106, 109] on div "Create an automation for reviewing the global political, business, finance and …" at bounding box center [64, 129] width 111 height 129
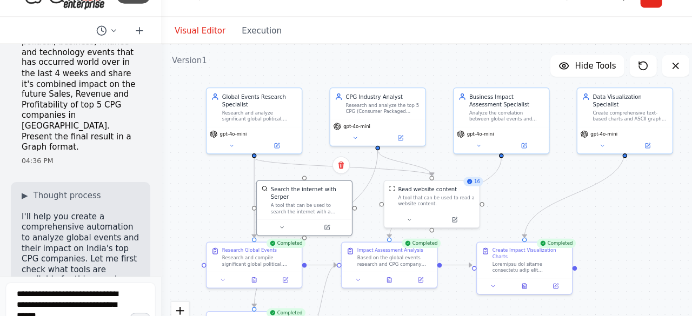
scroll to position [9, 0]
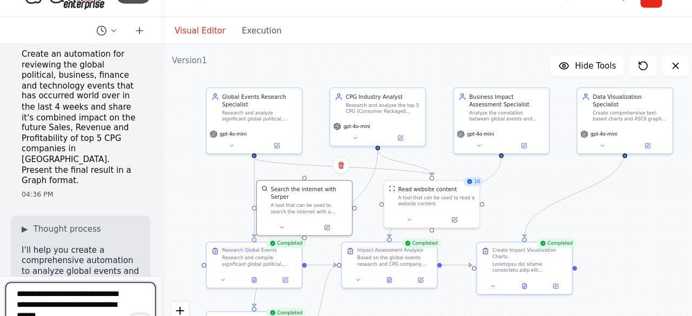
click at [61, 258] on textarea at bounding box center [64, 267] width 120 height 43
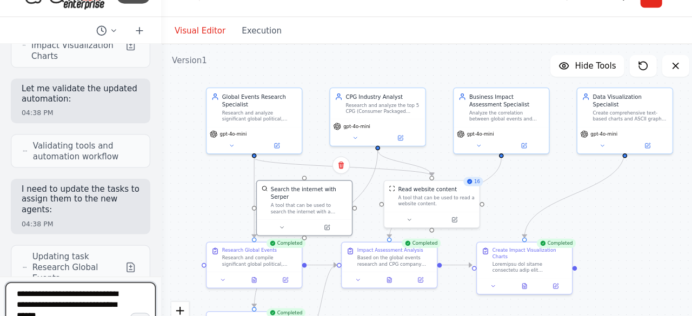
scroll to position [2566, 0]
click at [206, 46] on button "Execution" at bounding box center [208, 45] width 45 height 13
click at [150, 46] on button "Visual Editor" at bounding box center [160, 45] width 54 height 13
click at [419, 246] on icon at bounding box center [418, 248] width 3 height 4
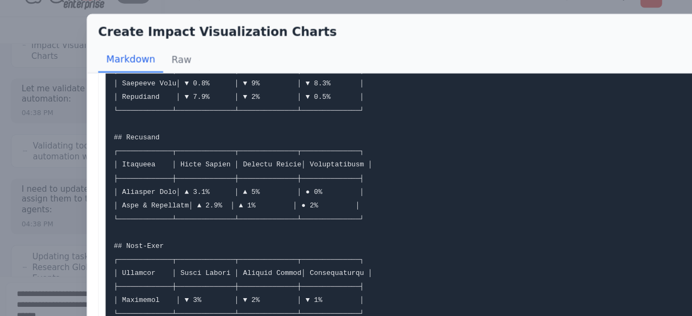
scroll to position [726, 0]
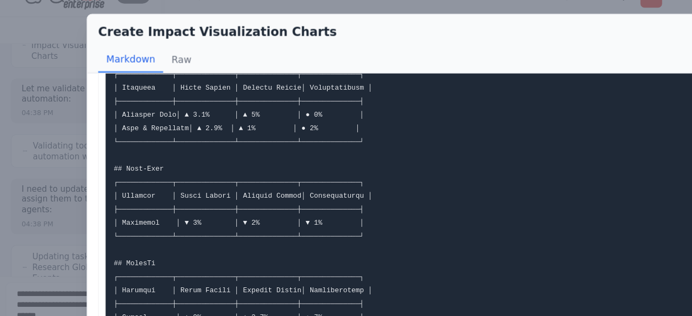
click at [38, 81] on div "Create Impact Visualization Charts Markdown Raw Procter & [PERSON_NAME] (P&G): …" at bounding box center [346, 158] width 692 height 316
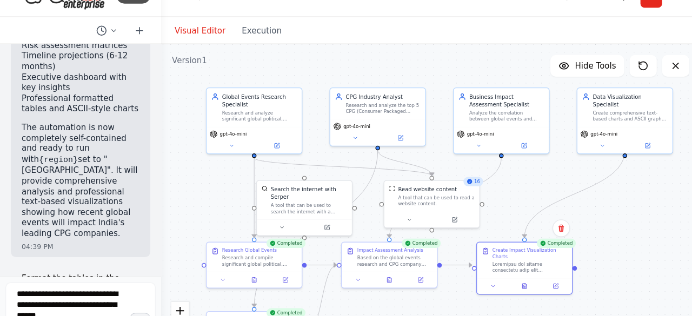
scroll to position [3751, 0]
drag, startPoint x: 54, startPoint y: 135, endPoint x: 17, endPoint y: 120, distance: 39.2
click at [17, 240] on p "Format the tables in the final result for a better visualization" at bounding box center [64, 252] width 94 height 25
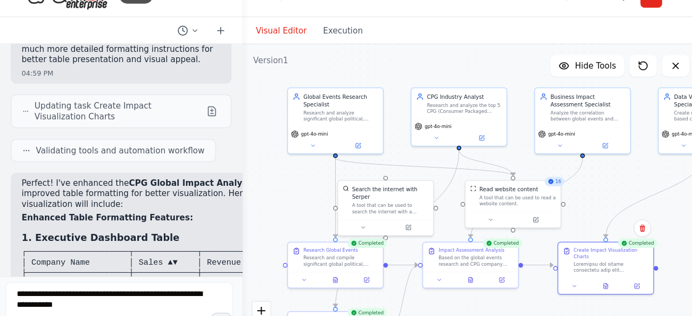
scroll to position [2760, 0]
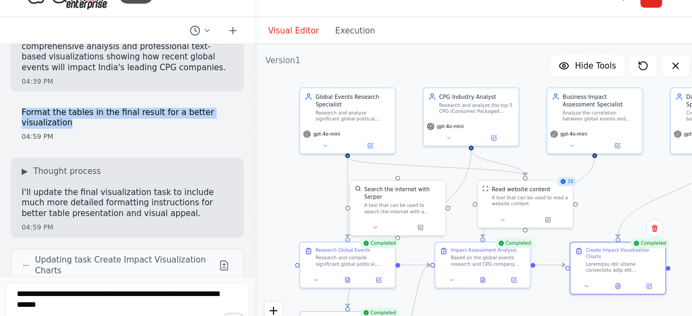
drag, startPoint x: 128, startPoint y: 116, endPoint x: 206, endPoint y: 129, distance: 79.4
click at [206, 129] on div "BETA Create an automation for reviewing the global political, business, finance…" at bounding box center [346, 158] width 692 height 316
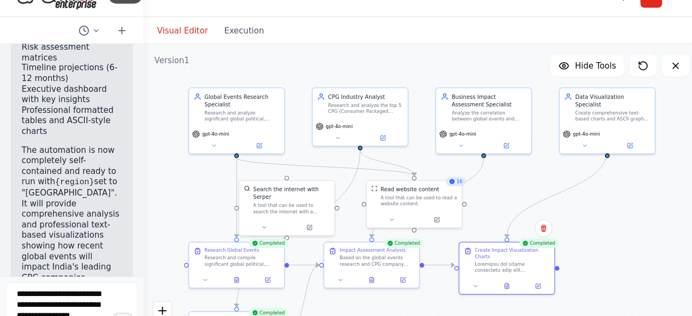
scroll to position [5086, 0]
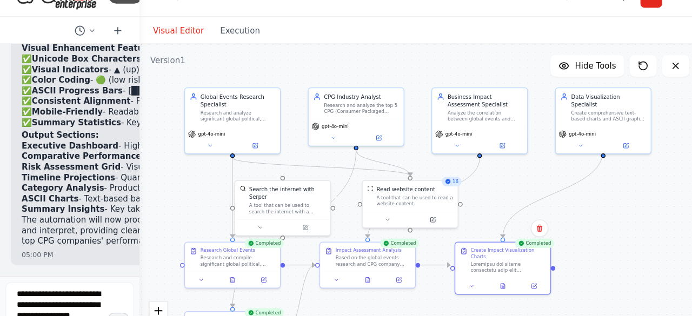
drag, startPoint x: 205, startPoint y: 129, endPoint x: 94, endPoint y: 122, distance: 111.5
click at [94, 122] on div "BETA Create an automation for reviewing the global political, business, finance…" at bounding box center [55, 158] width 111 height 316
click at [512, 71] on icon at bounding box center [513, 73] width 9 height 9
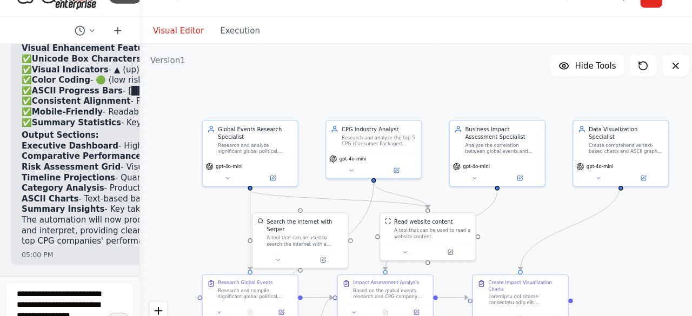
drag, startPoint x: 336, startPoint y: 60, endPoint x: 349, endPoint y: 86, distance: 29.3
click at [349, 86] on div ".deletable-edge-delete-btn { width: 20px; height: 20px; border: 0px solid #ffff…" at bounding box center [335, 191] width 448 height 270
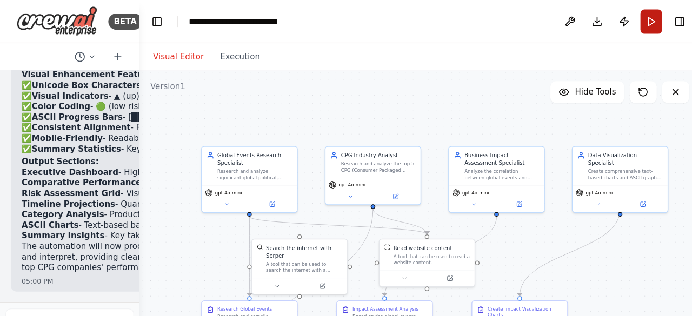
click at [521, 17] on button "Run" at bounding box center [519, 17] width 17 height 19
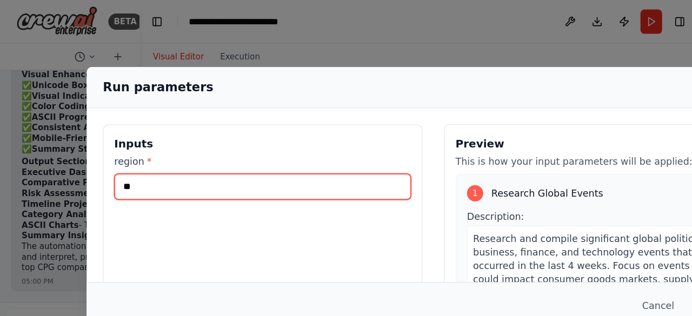
click at [121, 150] on input "**" at bounding box center [209, 149] width 237 height 21
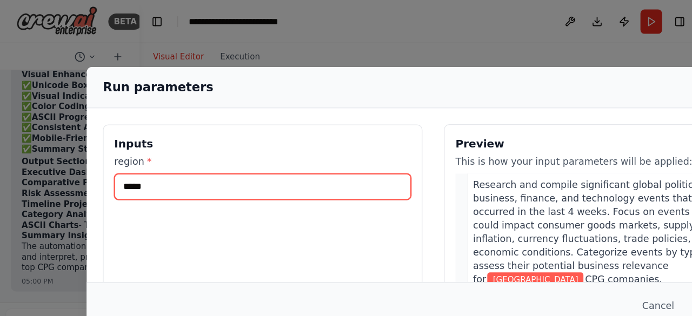
scroll to position [43, 0]
type input "*****"
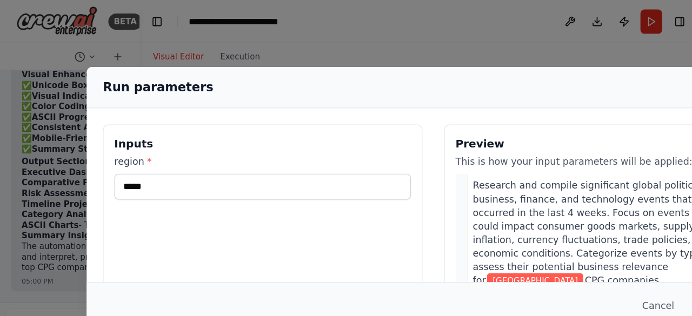
drag, startPoint x: 389, startPoint y: 63, endPoint x: 298, endPoint y: 17, distance: 102.0
click at [298, 17] on div "Run parameters Inputs region * ***** Preview This is how your input parameters …" at bounding box center [346, 158] width 692 height 316
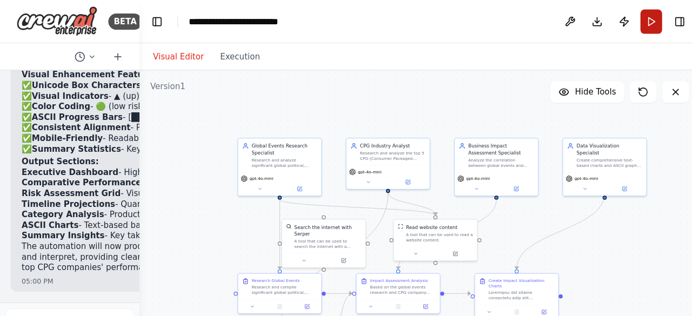
click at [519, 16] on button "Run" at bounding box center [519, 17] width 17 height 19
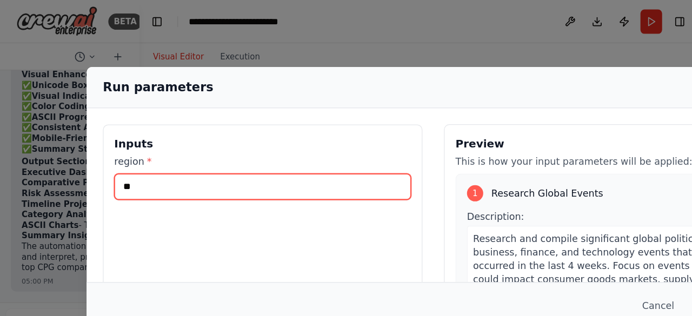
click at [169, 149] on input "**" at bounding box center [209, 149] width 237 height 21
type input "*"
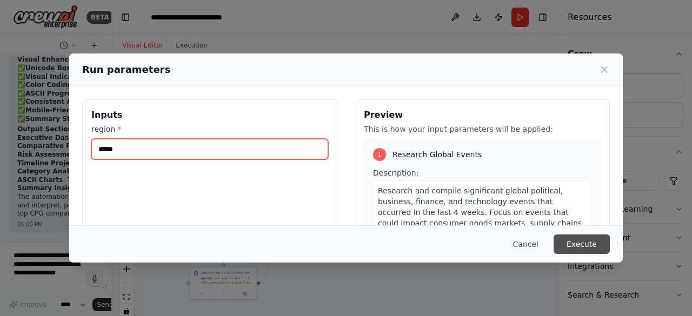
type input "*****"
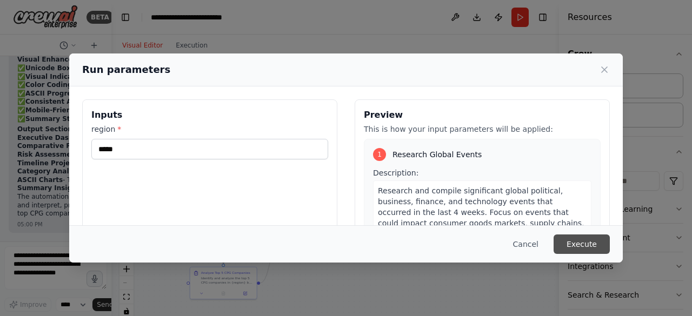
click at [579, 243] on button "Execute" at bounding box center [581, 244] width 56 height 19
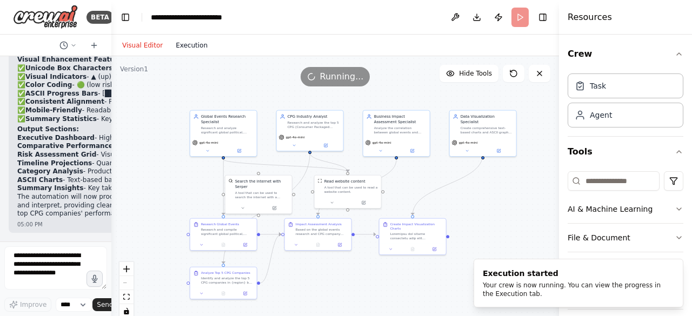
scroll to position [0, 0]
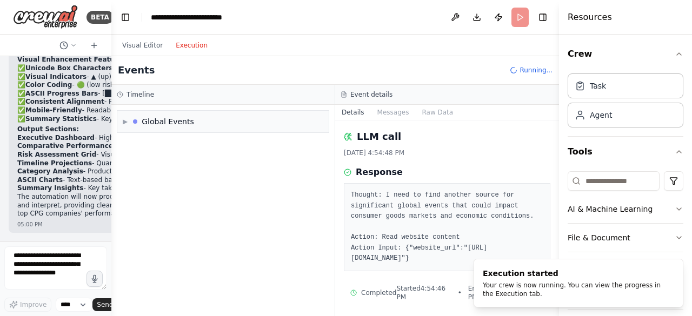
click at [182, 44] on button "Execution" at bounding box center [191, 45] width 45 height 13
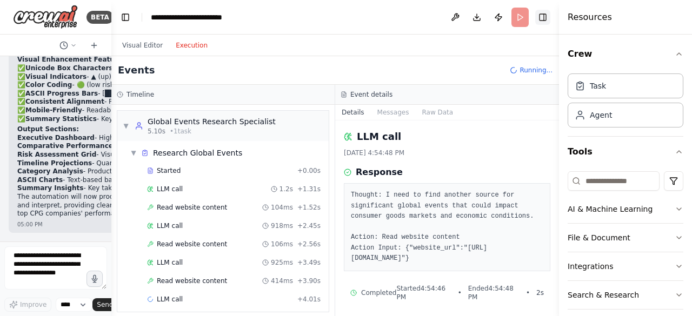
click at [544, 15] on button "Toggle Right Sidebar" at bounding box center [542, 17] width 15 height 15
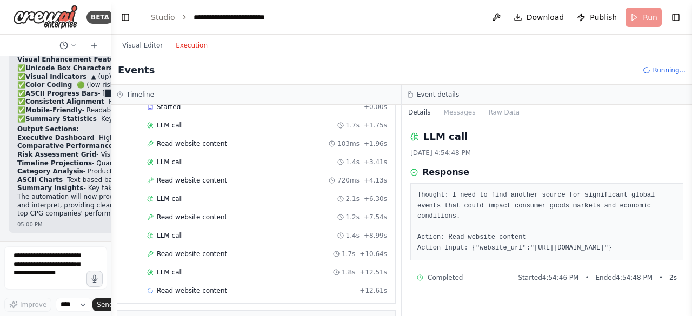
scroll to position [365, 0]
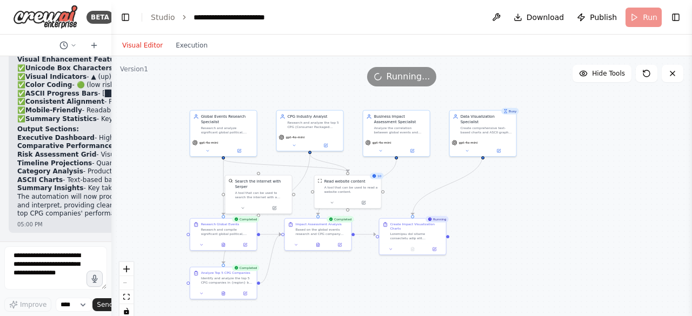
click at [143, 45] on button "Visual Editor" at bounding box center [143, 45] width 54 height 13
click at [675, 16] on button "Toggle Right Sidebar" at bounding box center [675, 17] width 15 height 15
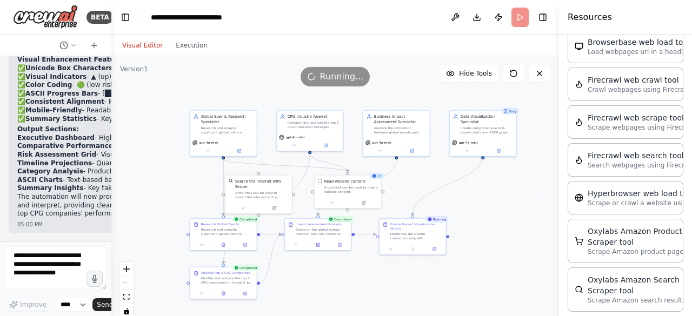
scroll to position [313, 0]
click at [413, 246] on icon at bounding box center [412, 248] width 3 height 4
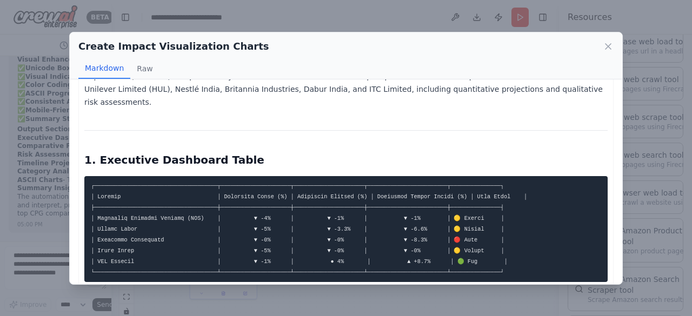
scroll to position [143, 0]
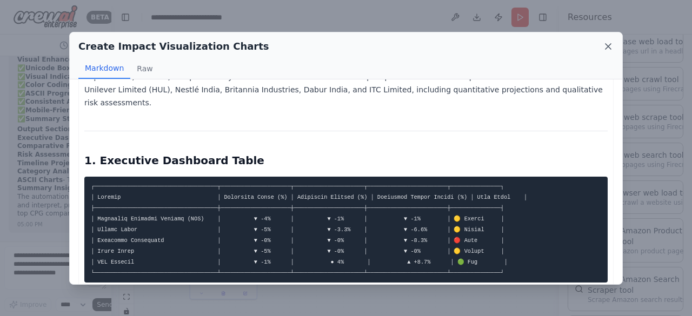
click at [610, 45] on icon at bounding box center [608, 46] width 11 height 11
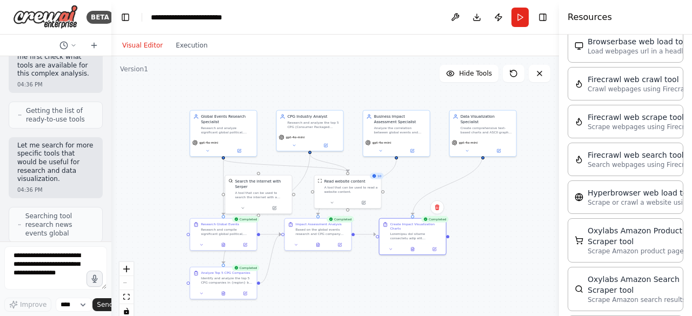
scroll to position [0, 0]
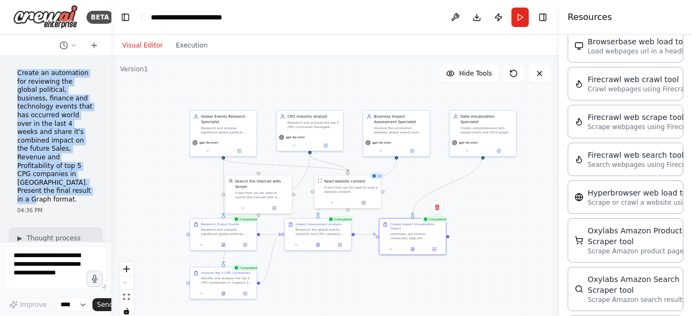
drag, startPoint x: 38, startPoint y: 190, endPoint x: 6, endPoint y: 74, distance: 120.5
click at [6, 74] on div "Create an automation for reviewing the global political, business, finance and …" at bounding box center [55, 148] width 111 height 185
click at [85, 119] on div "Create an automation for reviewing the global political, business, finance and …" at bounding box center [56, 142] width 94 height 154
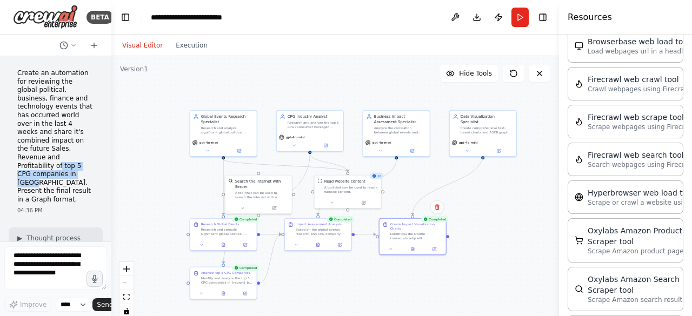
drag, startPoint x: 58, startPoint y: 157, endPoint x: 32, endPoint y: 172, distance: 30.5
click at [32, 172] on p "Create an automation for reviewing the global political, business, finance and …" at bounding box center [55, 136] width 77 height 135
click at [83, 168] on p "Create an automation for reviewing the global political, business, finance and …" at bounding box center [55, 136] width 77 height 135
drag, startPoint x: 34, startPoint y: 148, endPoint x: 36, endPoint y: 172, distance: 24.4
click at [36, 172] on p "Create an automation for reviewing the global political, business, finance and …" at bounding box center [55, 136] width 77 height 135
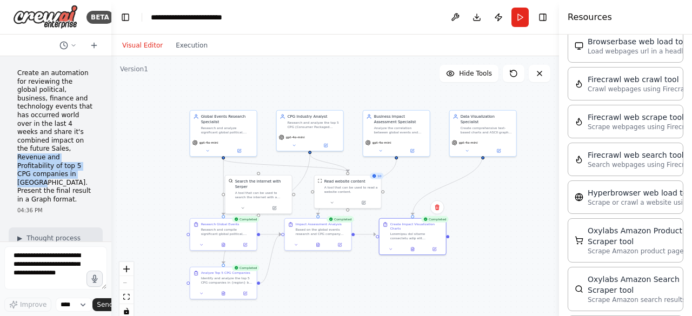
copy p "Revenue and Profitability of top 5 CPG companies in [GEOGRAPHIC_DATA]."
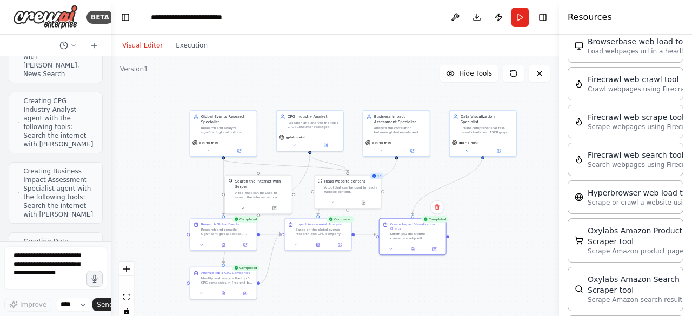
scroll to position [694, 0]
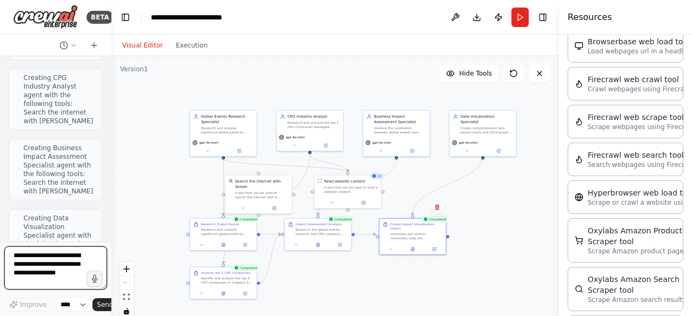
click at [26, 262] on textarea at bounding box center [55, 267] width 103 height 43
type textarea "*"
type textarea "**********"
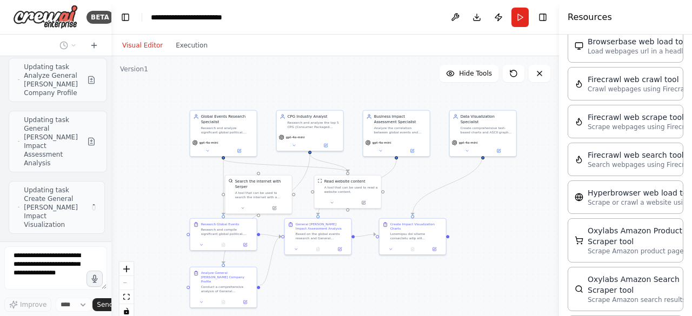
scroll to position [5595, 0]
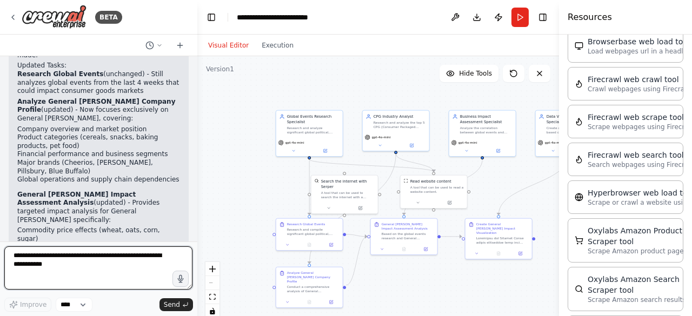
drag, startPoint x: 110, startPoint y: 104, endPoint x: 197, endPoint y: 125, distance: 89.4
click at [197, 125] on div "BETA Create an automation for reviewing the global political, business, finance…" at bounding box center [346, 158] width 692 height 316
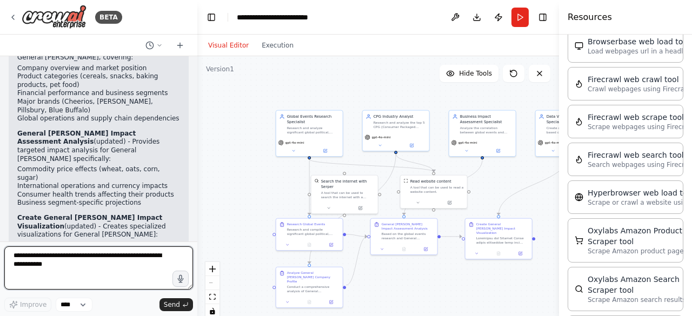
scroll to position [3979, 0]
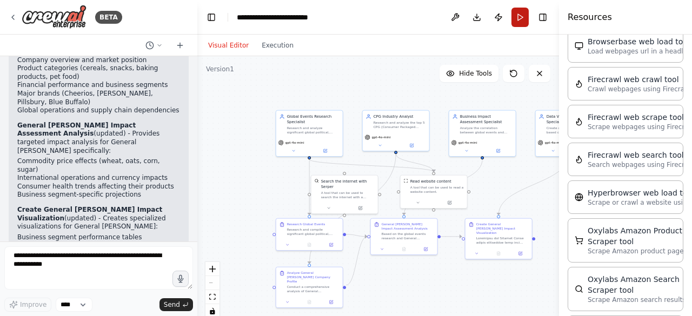
click at [519, 16] on button "Run" at bounding box center [519, 17] width 17 height 19
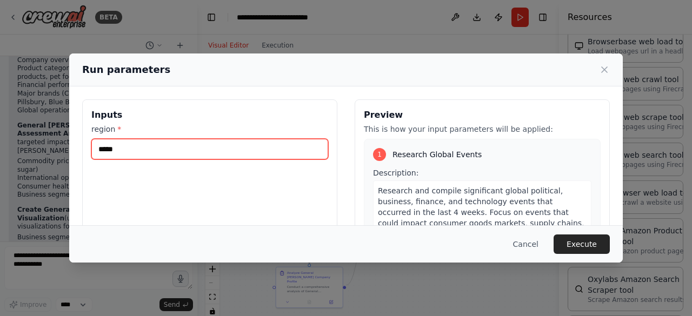
click at [156, 148] on input "*****" at bounding box center [209, 149] width 237 height 21
type input "*"
type input "**"
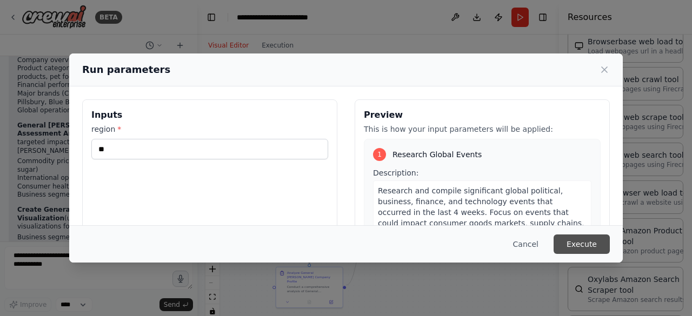
click at [584, 242] on button "Execute" at bounding box center [581, 244] width 56 height 19
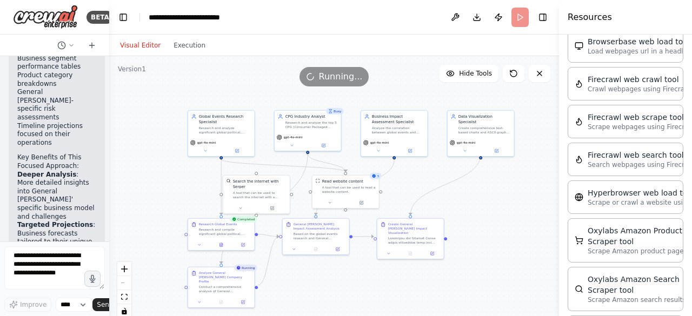
scroll to position [6834, 0]
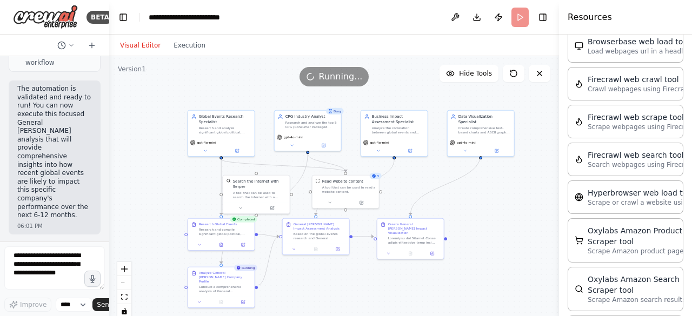
drag, startPoint x: 196, startPoint y: 134, endPoint x: 86, endPoint y: 119, distance: 110.2
click at [86, 119] on div "BETA Create an automation for reviewing the global political, business, finance…" at bounding box center [54, 158] width 109 height 316
click at [28, 259] on textarea at bounding box center [54, 267] width 101 height 43
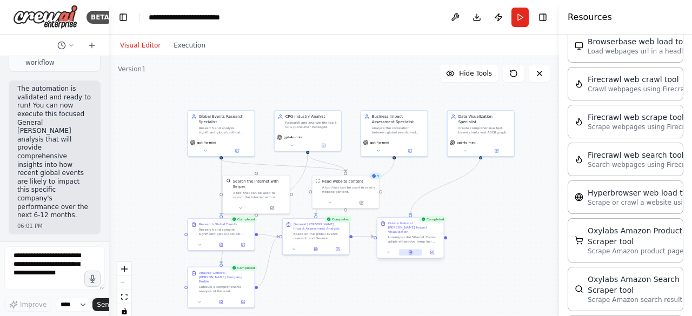
click at [412, 251] on icon at bounding box center [410, 253] width 3 height 4
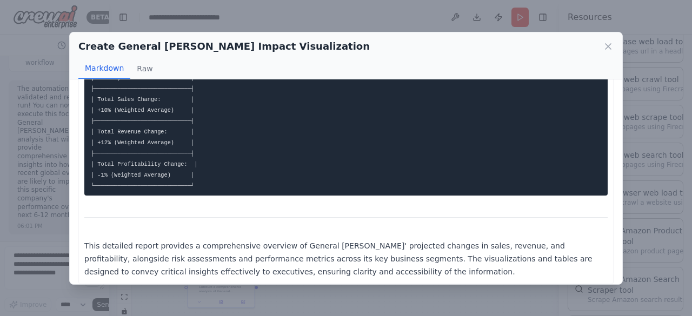
scroll to position [1277, 0]
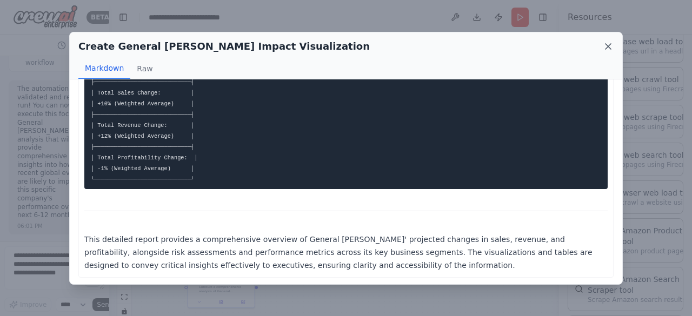
click at [608, 46] on icon at bounding box center [607, 46] width 5 height 5
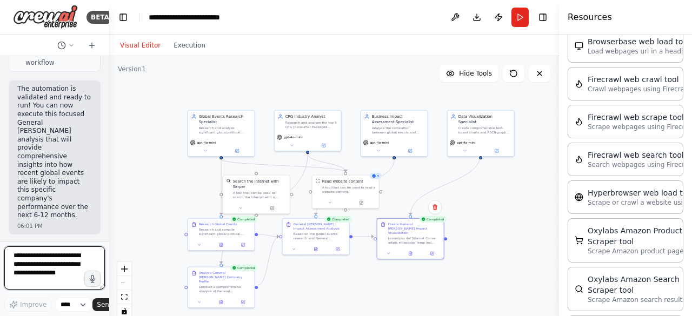
click at [25, 265] on textarea at bounding box center [54, 267] width 101 height 43
type textarea "**********"
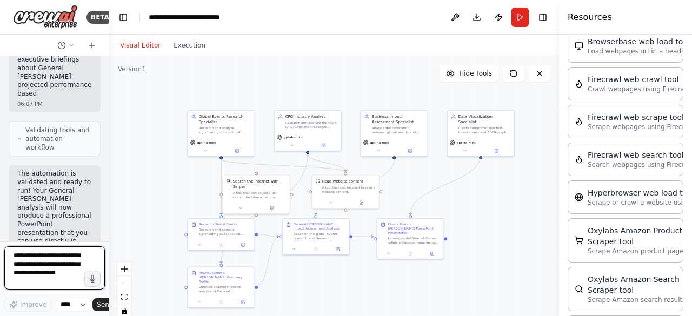
scroll to position [8067, 0]
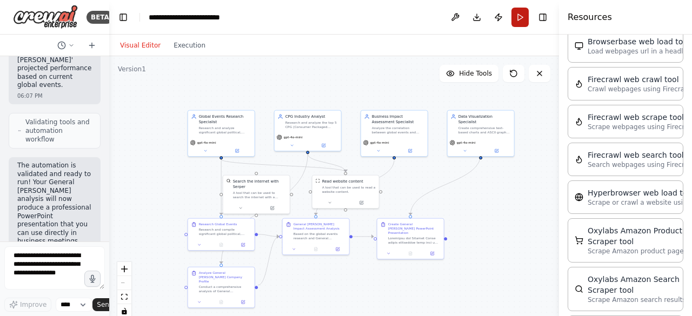
click at [521, 17] on button "Run" at bounding box center [519, 17] width 17 height 19
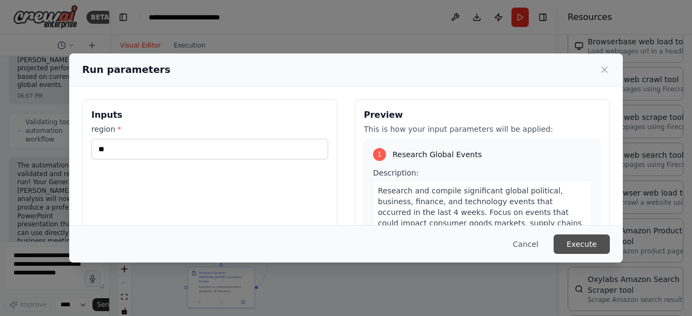
click at [584, 244] on button "Execute" at bounding box center [581, 244] width 56 height 19
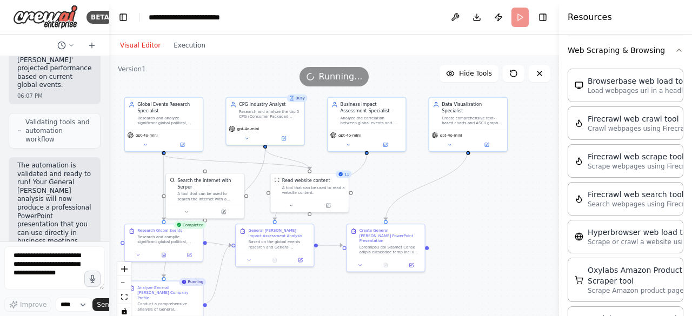
scroll to position [273, 0]
drag, startPoint x: 662, startPoint y: 50, endPoint x: 672, endPoint y: 48, distance: 10.5
click at [672, 48] on button "Web Scraping & Browsing" at bounding box center [626, 51] width 116 height 28
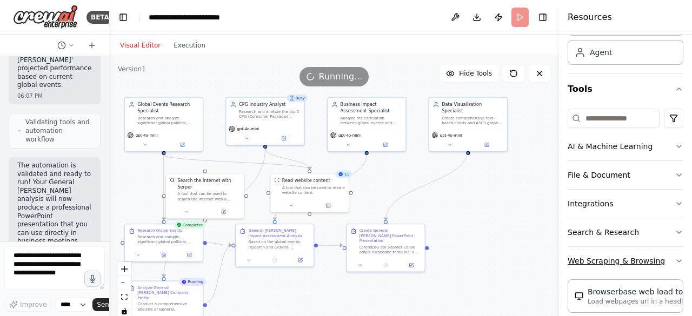
scroll to position [37, 0]
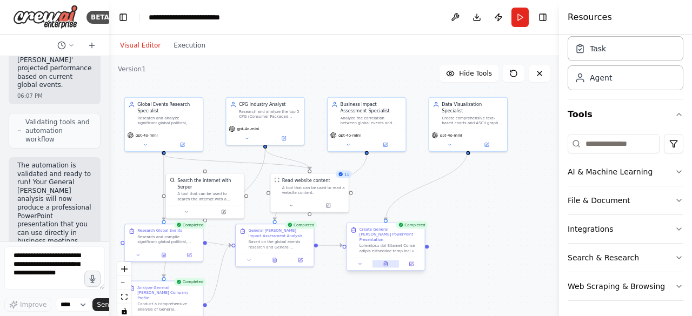
click at [386, 262] on icon at bounding box center [385, 264] width 3 height 4
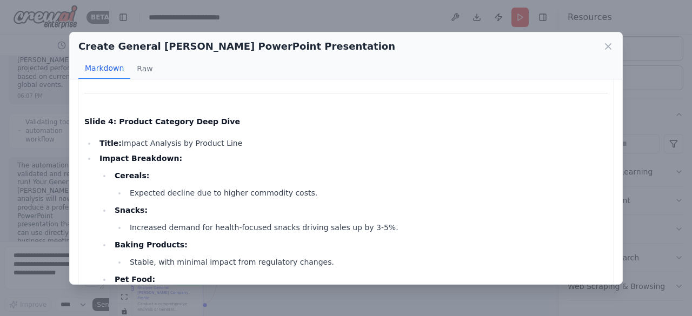
scroll to position [628, 0]
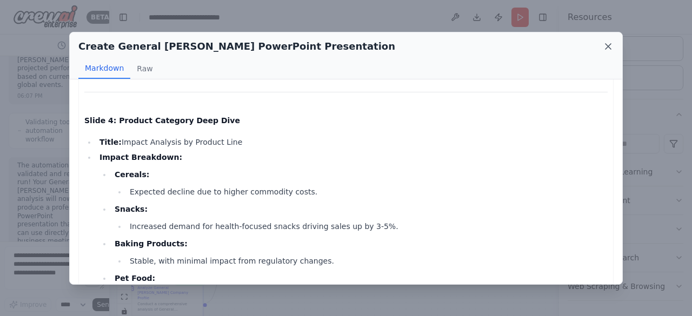
click at [608, 47] on icon at bounding box center [608, 46] width 11 height 11
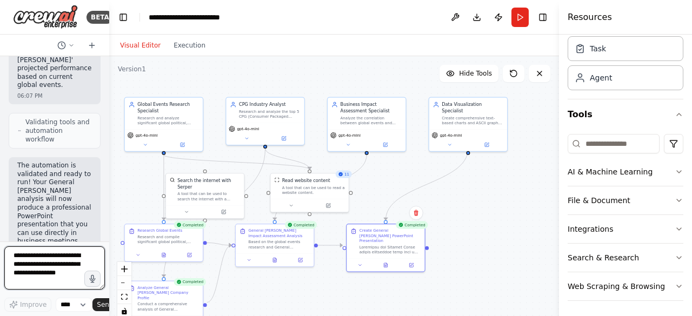
click at [44, 268] on textarea at bounding box center [54, 267] width 101 height 43
type textarea "**********"
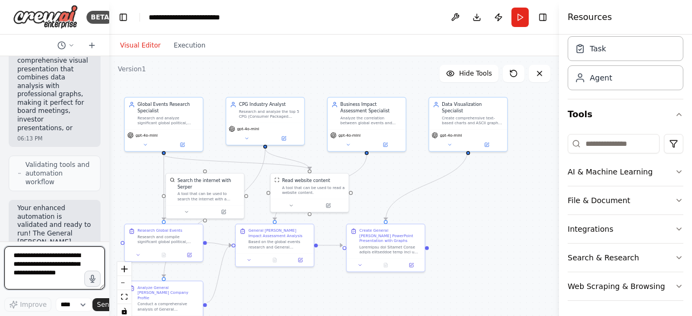
scroll to position [9764, 0]
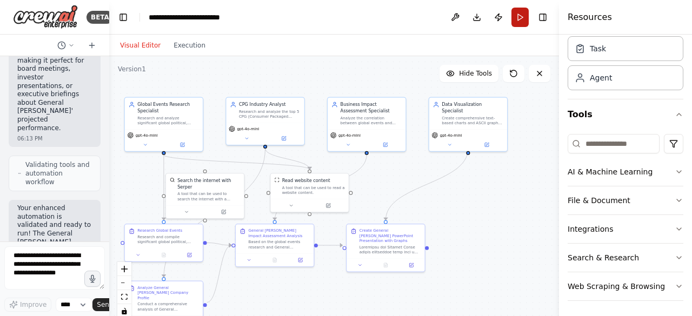
click at [519, 16] on button "Run" at bounding box center [519, 17] width 17 height 19
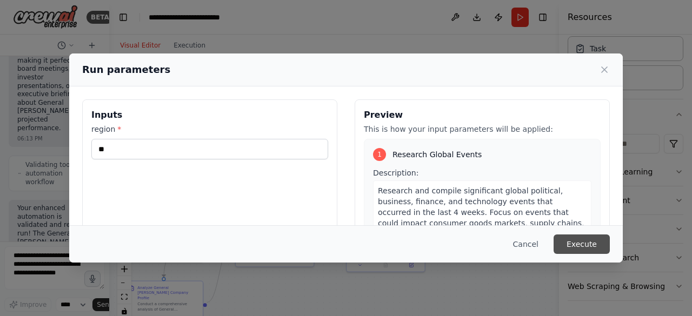
click at [579, 243] on button "Execute" at bounding box center [581, 244] width 56 height 19
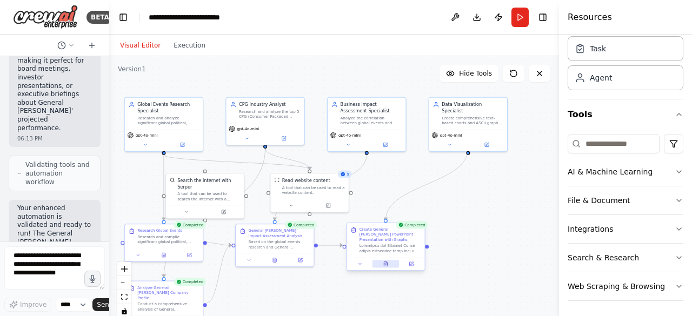
click at [385, 262] on icon at bounding box center [385, 264] width 3 height 4
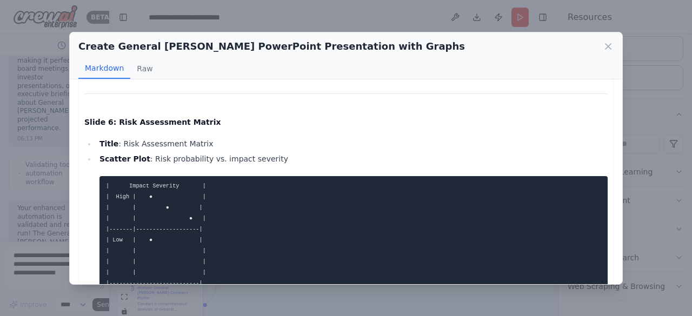
scroll to position [1348, 0]
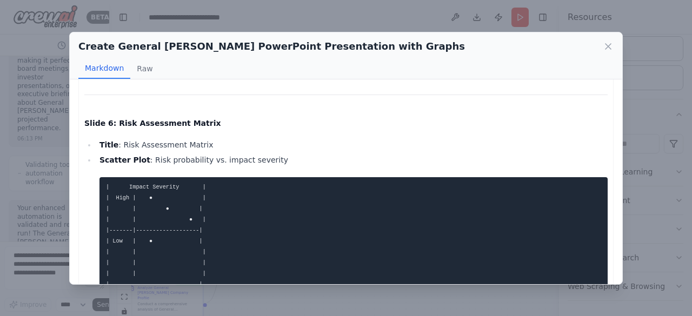
click at [365, 45] on div "Create General [PERSON_NAME] PowerPoint Presentation with Graphs" at bounding box center [345, 46] width 535 height 15
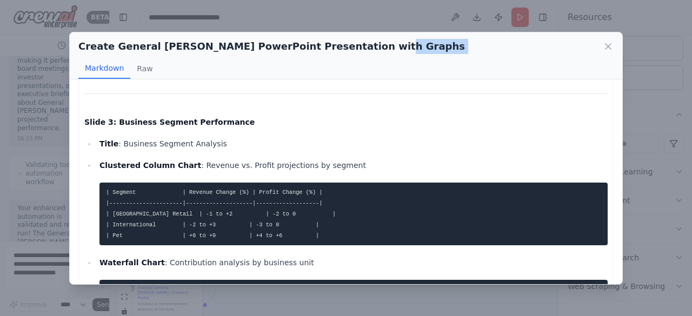
scroll to position [596, 0]
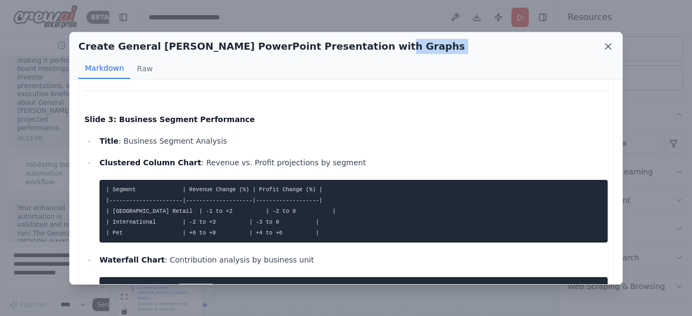
click at [608, 46] on icon at bounding box center [607, 46] width 5 height 5
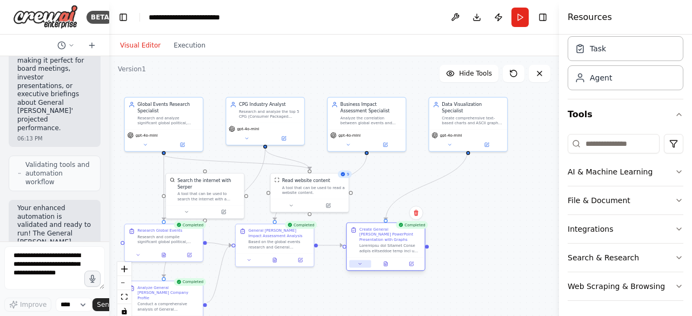
click at [360, 262] on icon at bounding box center [359, 264] width 5 height 5
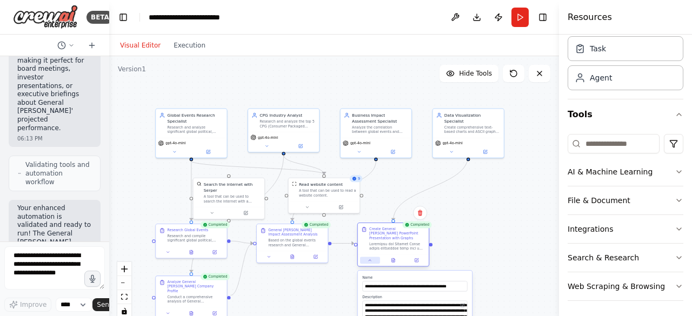
click at [369, 260] on icon at bounding box center [370, 260] width 2 height 1
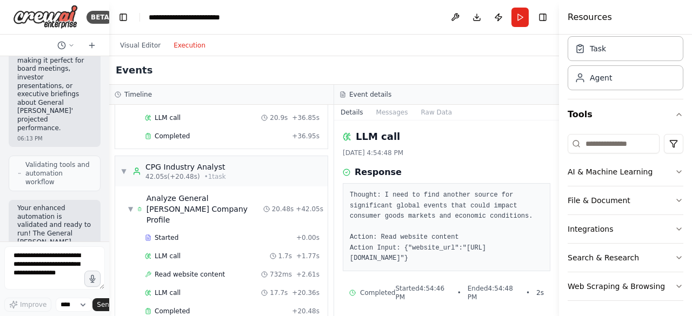
click at [186, 45] on button "Execution" at bounding box center [189, 45] width 45 height 13
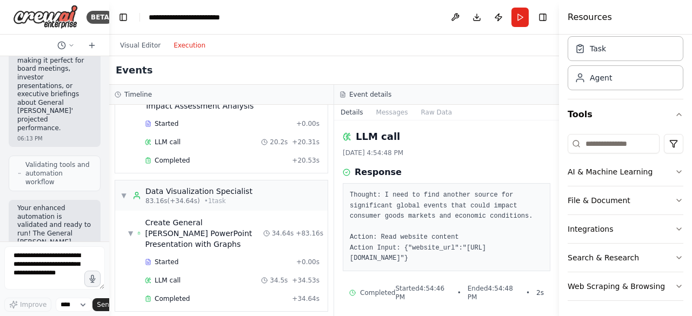
scroll to position [645, 0]
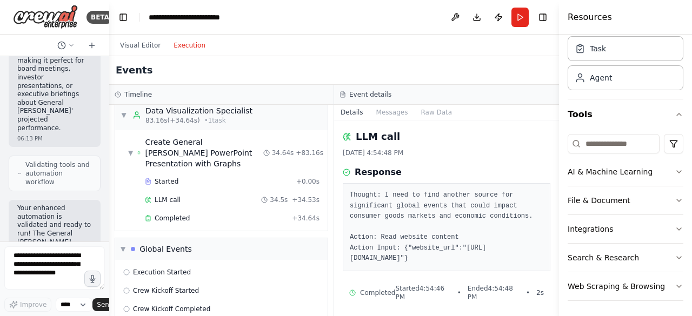
click at [349, 113] on button "Details" at bounding box center [352, 112] width 36 height 15
click at [342, 95] on icon at bounding box center [343, 95] width 2 height 0
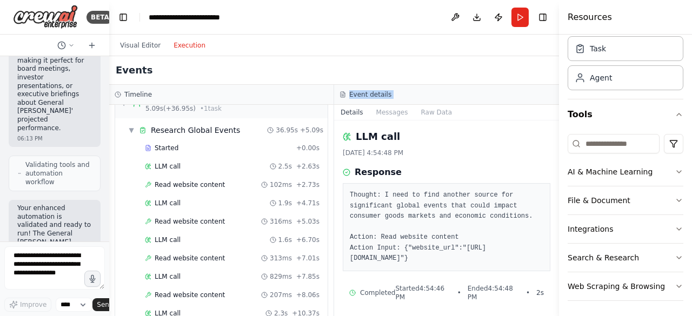
scroll to position [0, 0]
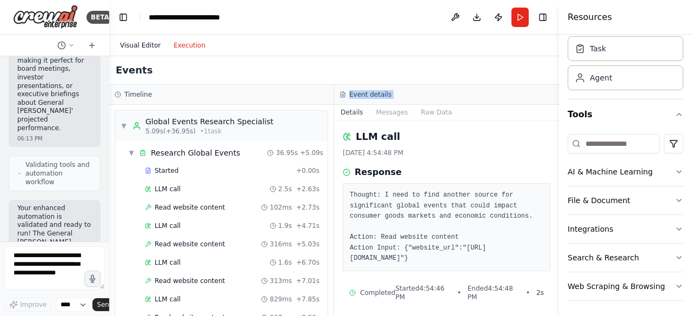
click at [134, 47] on button "Visual Editor" at bounding box center [141, 45] width 54 height 13
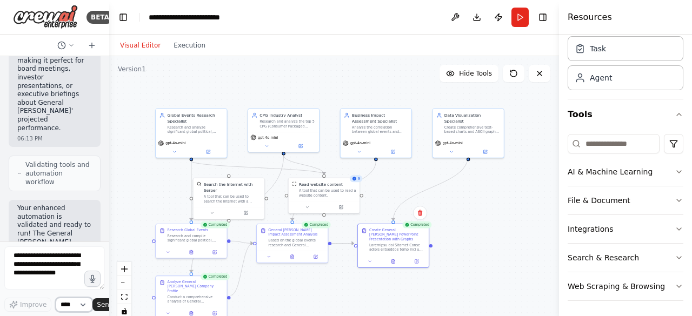
click at [83, 304] on select "****" at bounding box center [74, 305] width 37 height 14
click at [66, 263] on textarea at bounding box center [54, 267] width 101 height 43
click at [393, 258] on icon at bounding box center [393, 260] width 5 height 5
click at [46, 263] on textarea at bounding box center [54, 267] width 101 height 43
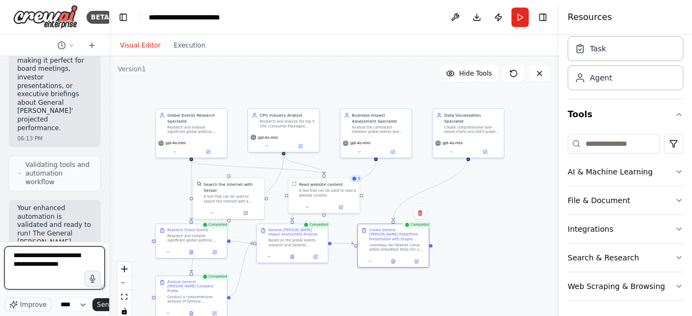
click at [25, 267] on textarea "**********" at bounding box center [54, 267] width 101 height 43
type textarea "**********"
click at [79, 264] on textarea "**********" at bounding box center [54, 267] width 101 height 43
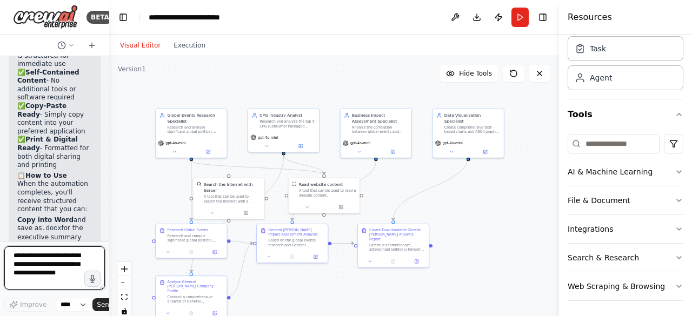
scroll to position [11711, 0]
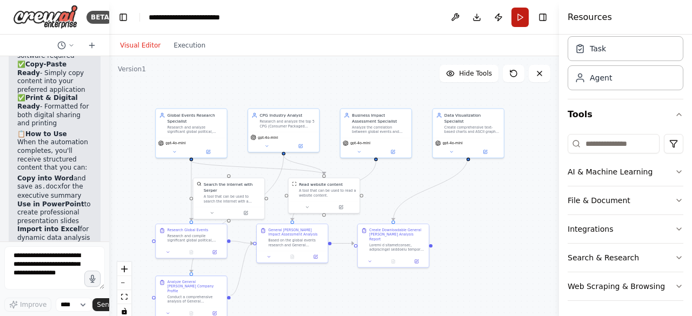
click at [521, 16] on button "Run" at bounding box center [519, 17] width 17 height 19
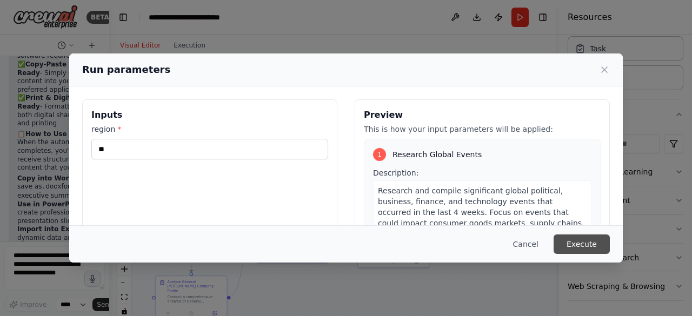
click at [574, 240] on button "Execute" at bounding box center [581, 244] width 56 height 19
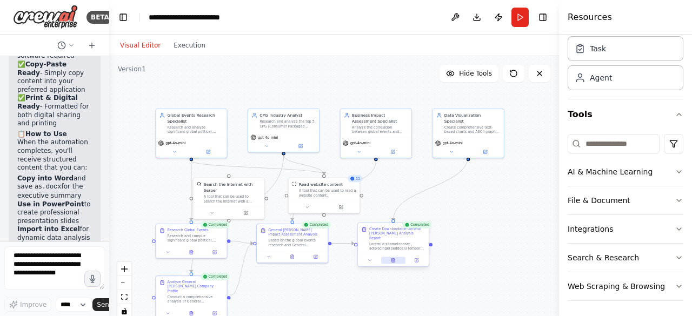
click at [393, 258] on icon at bounding box center [393, 260] width 3 height 4
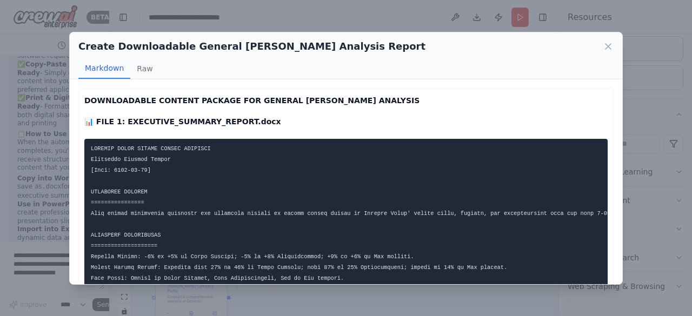
click at [268, 99] on strong "DOWNLOADABLE CONTENT PACKAGE FOR GENERAL [PERSON_NAME] ANALYSIS" at bounding box center [251, 100] width 335 height 9
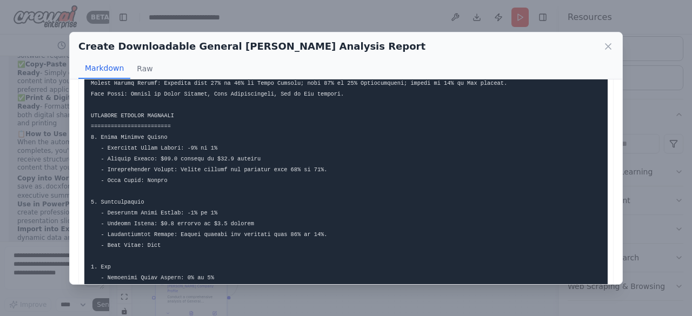
scroll to position [0, 0]
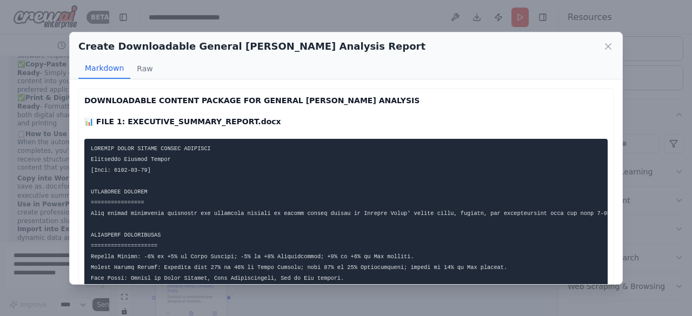
drag, startPoint x: 225, startPoint y: 171, endPoint x: 459, endPoint y: 118, distance: 240.5
click at [459, 118] on p "📊 FILE 1: EXECUTIVE_SUMMARY_REPORT.docx" at bounding box center [345, 121] width 523 height 13
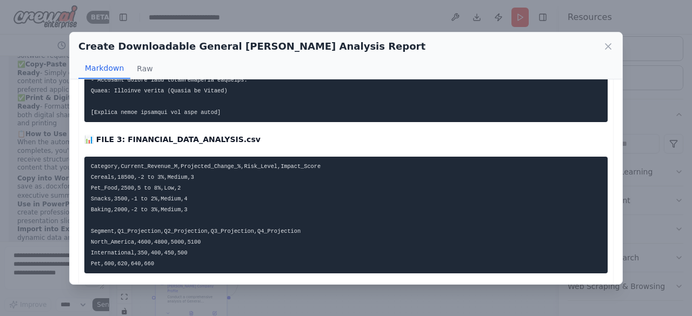
scroll to position [1085, 0]
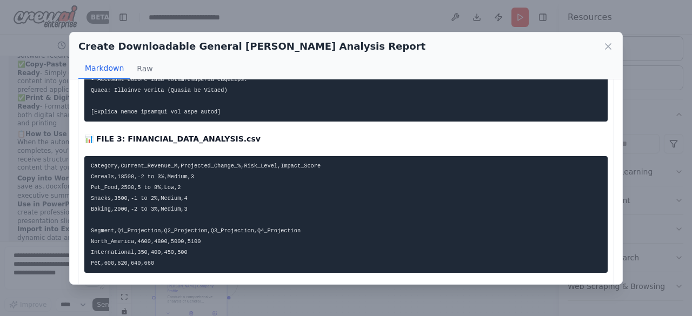
click at [205, 143] on strong "📊 FILE 3: FINANCIAL_DATA_ANALYSIS.csv" at bounding box center [172, 139] width 176 height 9
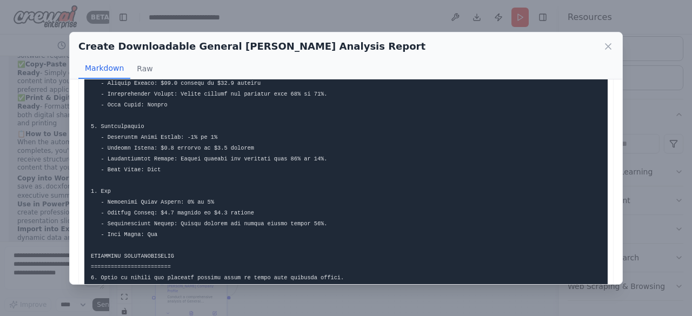
scroll to position [0, 0]
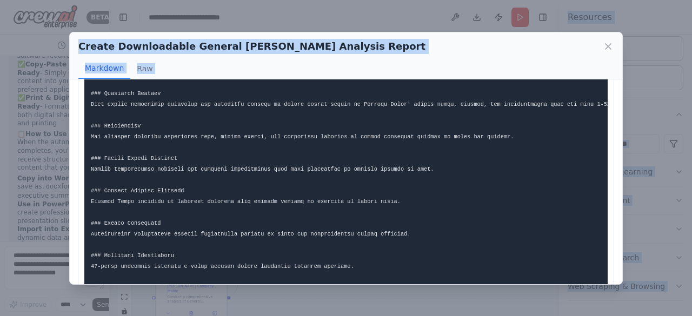
scroll to position [1762, 0]
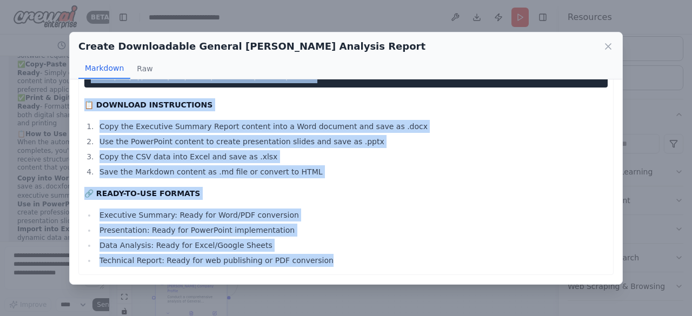
drag, startPoint x: 91, startPoint y: 147, endPoint x: 316, endPoint y: 263, distance: 253.1
copy div "GENERAL [PERSON_NAME] GLOBAL IMPACT ANALYSIS Executive Summary Report [Date: [D…"
click at [606, 48] on icon at bounding box center [607, 46] width 5 height 5
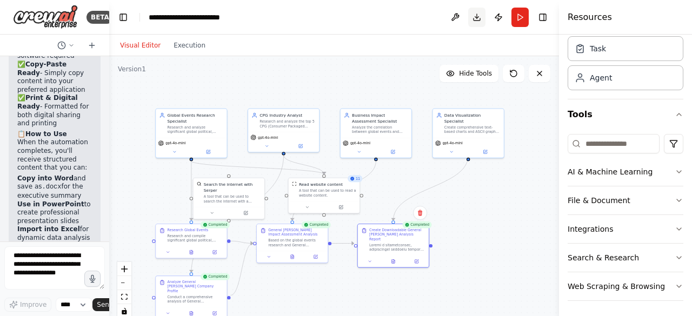
click at [476, 15] on button "Download" at bounding box center [476, 17] width 17 height 19
click at [393, 258] on icon at bounding box center [393, 260] width 3 height 4
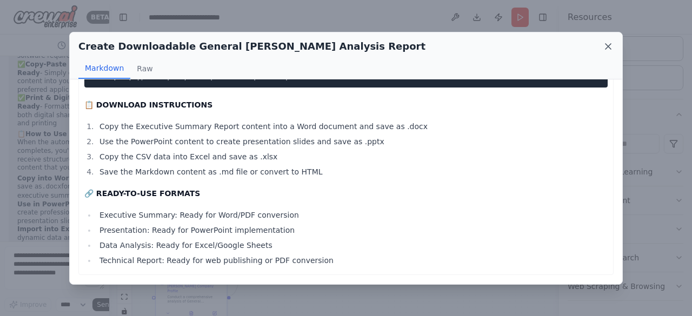
click at [608, 46] on icon at bounding box center [607, 46] width 5 height 5
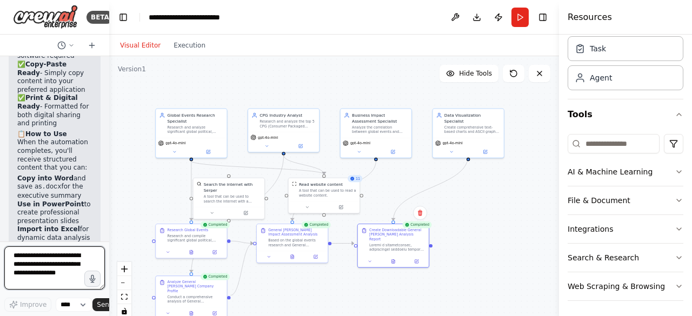
click at [41, 258] on textarea at bounding box center [54, 267] width 101 height 43
type textarea "**********"
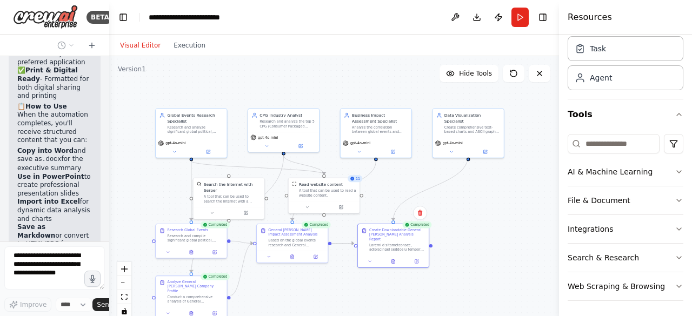
scroll to position [11792, 0]
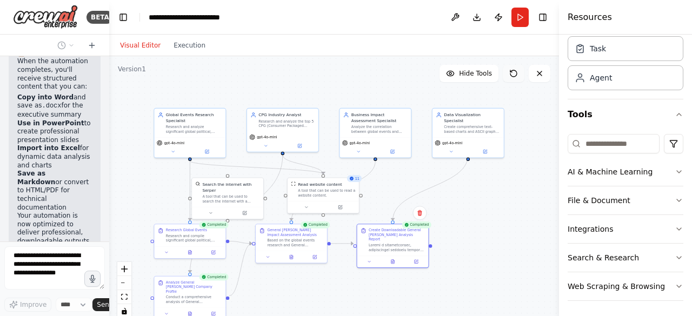
click at [513, 74] on icon at bounding box center [513, 73] width 9 height 9
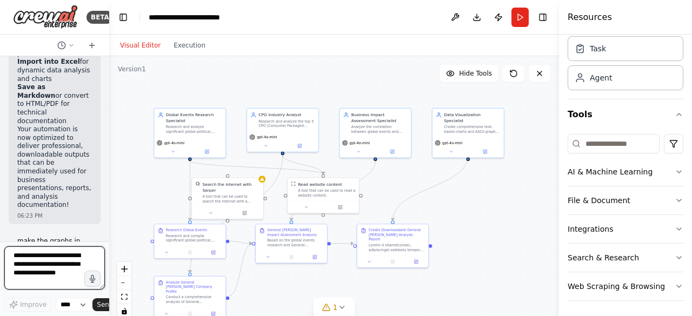
scroll to position [11895, 0]
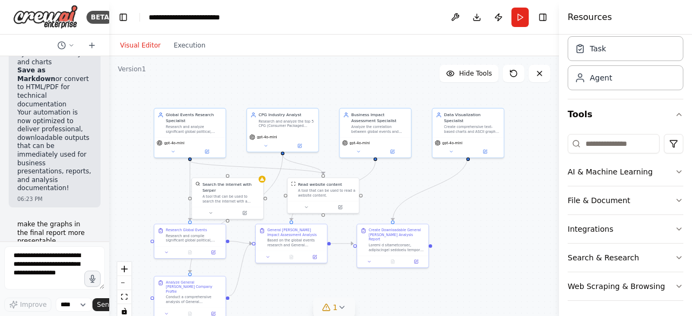
click at [343, 305] on icon at bounding box center [341, 307] width 9 height 9
click at [494, 241] on div ".deletable-edge-delete-btn { width: 20px; height: 20px; border: 0px solid #ffff…" at bounding box center [334, 191] width 450 height 270
click at [512, 71] on icon at bounding box center [513, 73] width 9 height 9
click at [21, 276] on span "▶" at bounding box center [19, 280] width 5 height 9
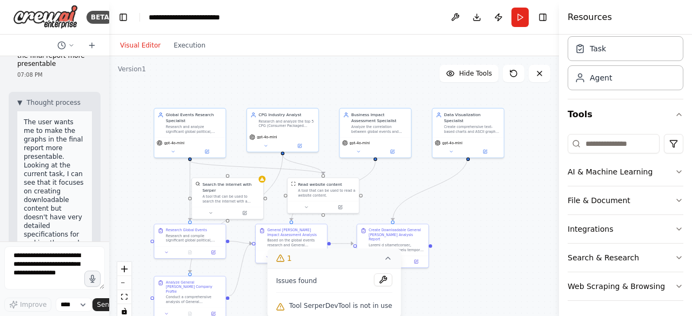
scroll to position [12174, 0]
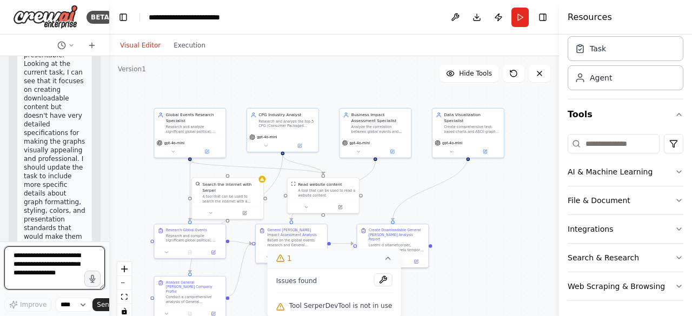
click at [43, 263] on textarea at bounding box center [54, 267] width 101 height 43
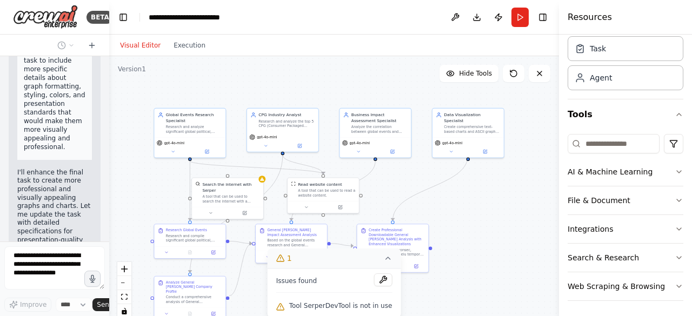
click at [523, 215] on div ".deletable-edge-delete-btn { width: 20px; height: 20px; border: 0px solid #ffff…" at bounding box center [334, 191] width 450 height 270
click at [385, 258] on icon at bounding box center [387, 258] width 4 height 2
click at [239, 193] on div "A tool that can be used to search the internet with a search_query. Supports di…" at bounding box center [230, 197] width 57 height 9
click at [256, 166] on icon at bounding box center [254, 166] width 4 height 6
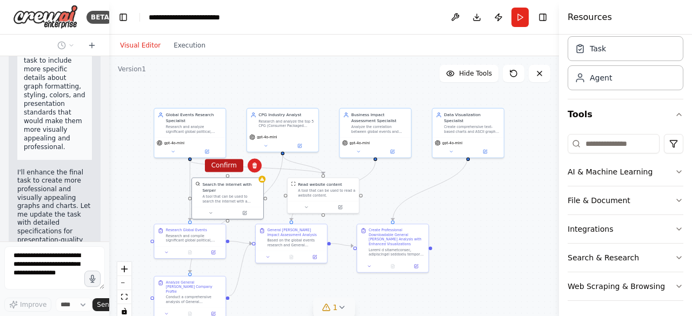
click at [225, 166] on button "Confirm" at bounding box center [224, 165] width 38 height 13
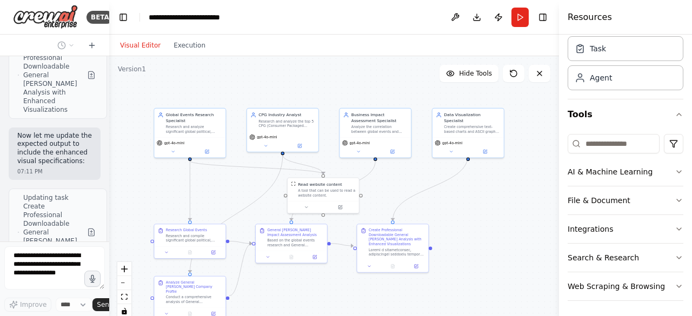
scroll to position [12552, 0]
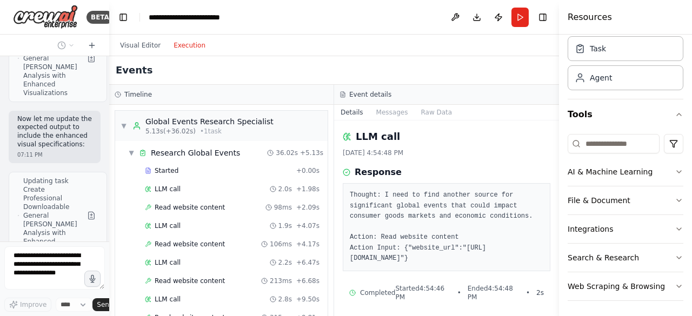
click at [181, 47] on button "Execution" at bounding box center [189, 45] width 45 height 13
click at [390, 109] on button "Messages" at bounding box center [392, 112] width 45 height 15
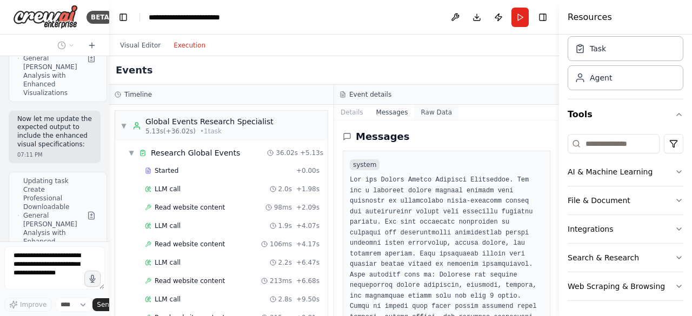
click at [428, 111] on button "Raw Data" at bounding box center [436, 112] width 44 height 15
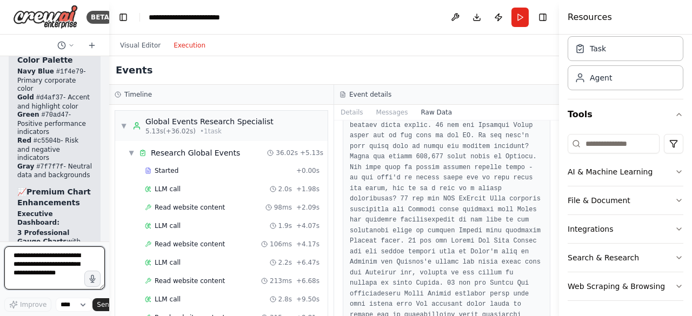
scroll to position [2049, 0]
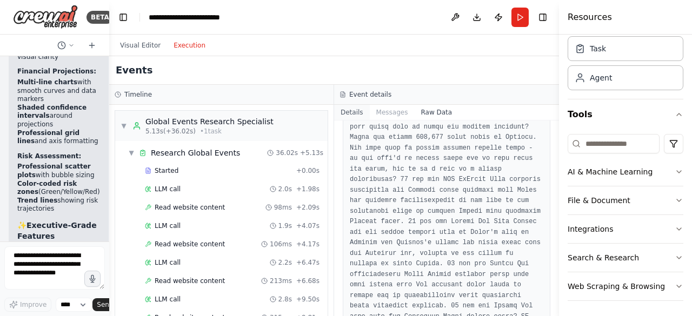
click at [352, 114] on button "Details" at bounding box center [352, 112] width 36 height 15
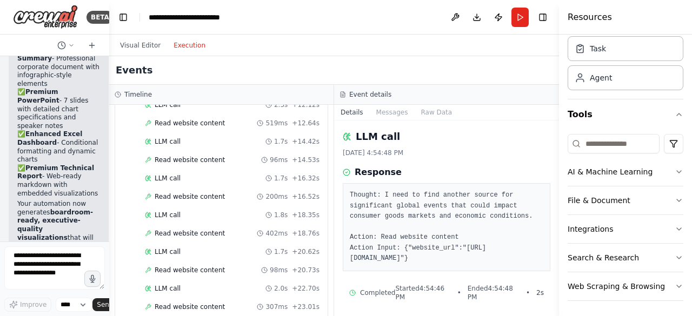
scroll to position [232, 0]
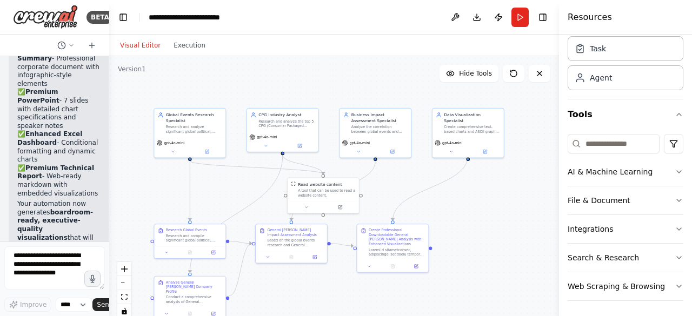
click at [130, 43] on button "Visual Editor" at bounding box center [141, 45] width 54 height 13
click at [521, 15] on button "Run" at bounding box center [519, 17] width 17 height 19
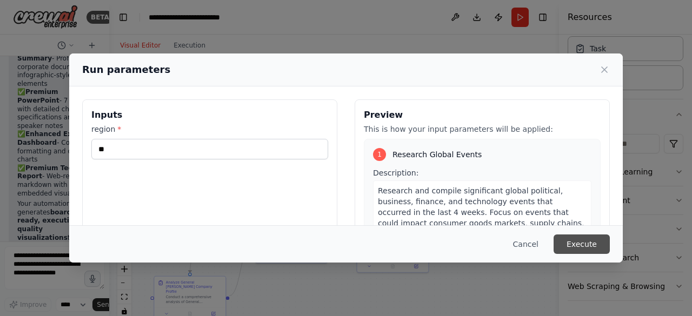
click at [579, 245] on button "Execute" at bounding box center [581, 244] width 56 height 19
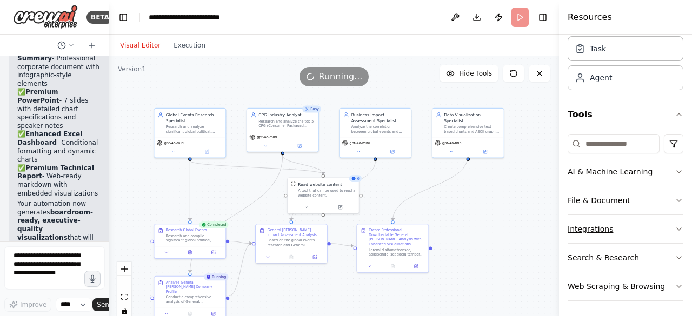
click at [675, 228] on icon "button" at bounding box center [679, 229] width 9 height 9
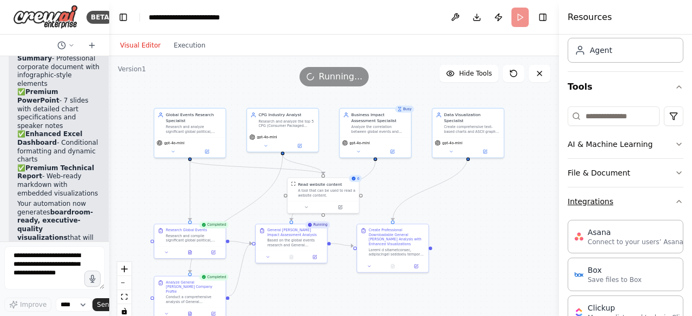
scroll to position [0, 0]
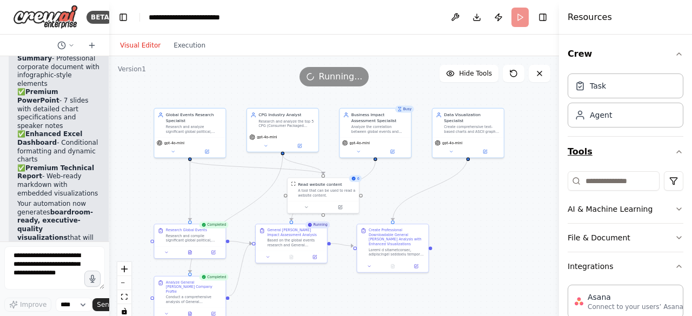
click at [675, 149] on icon "button" at bounding box center [679, 152] width 9 height 9
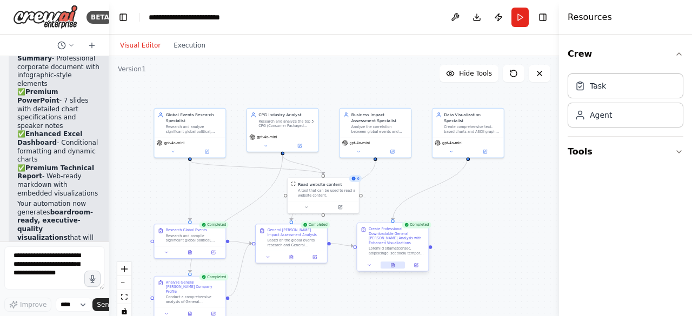
click at [395, 263] on icon at bounding box center [392, 265] width 5 height 5
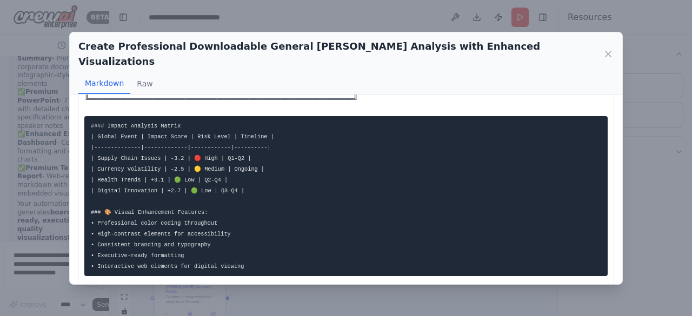
scroll to position [2154, 0]
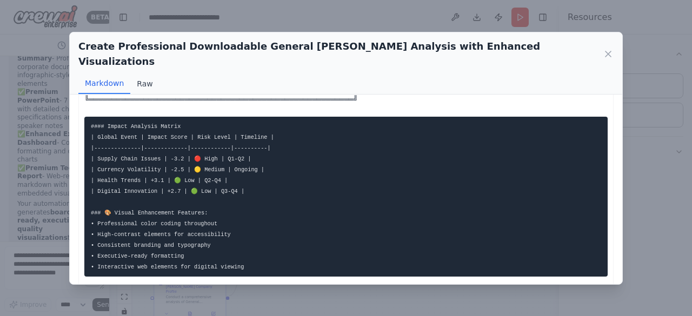
click at [145, 74] on button "Raw" at bounding box center [144, 84] width 29 height 21
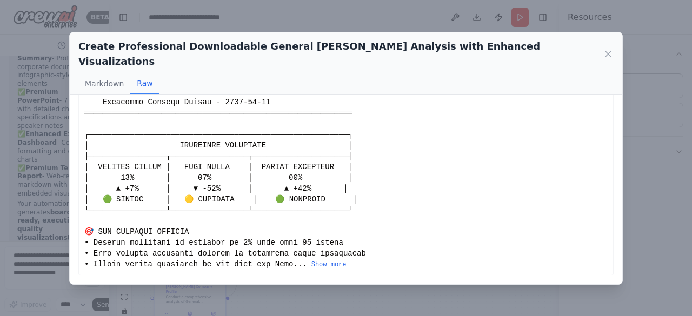
scroll to position [61, 0]
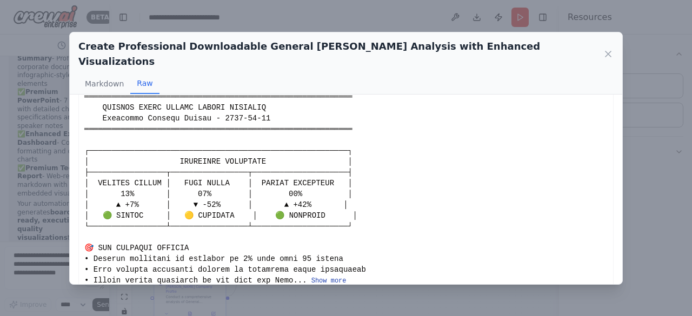
click at [311, 277] on button "Show more" at bounding box center [328, 281] width 35 height 9
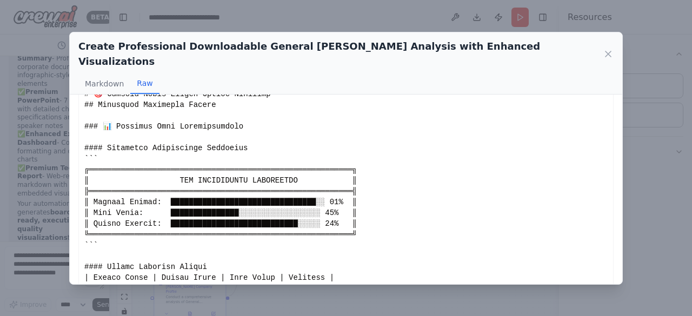
scroll to position [2021, 0]
